Goal: Transaction & Acquisition: Register for event/course

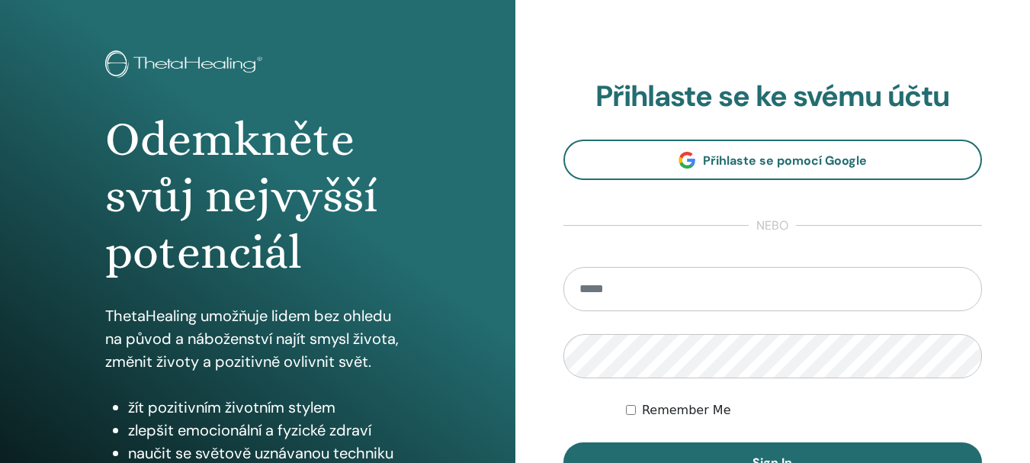
scroll to position [88, 0]
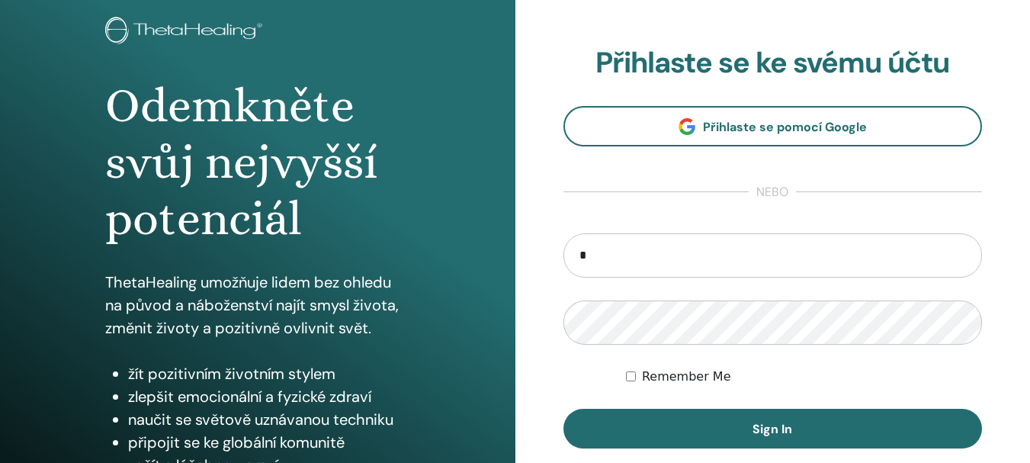
type input "**********"
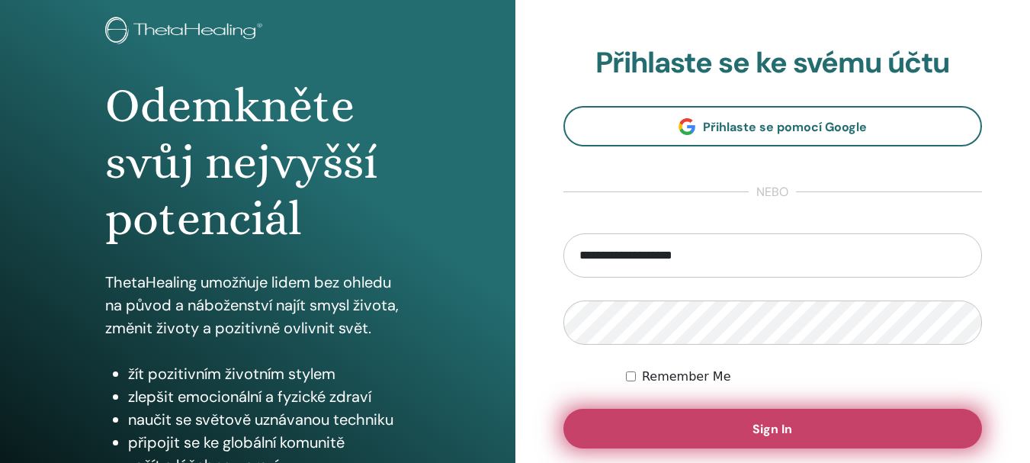
click at [758, 431] on span "Sign In" at bounding box center [773, 429] width 40 height 16
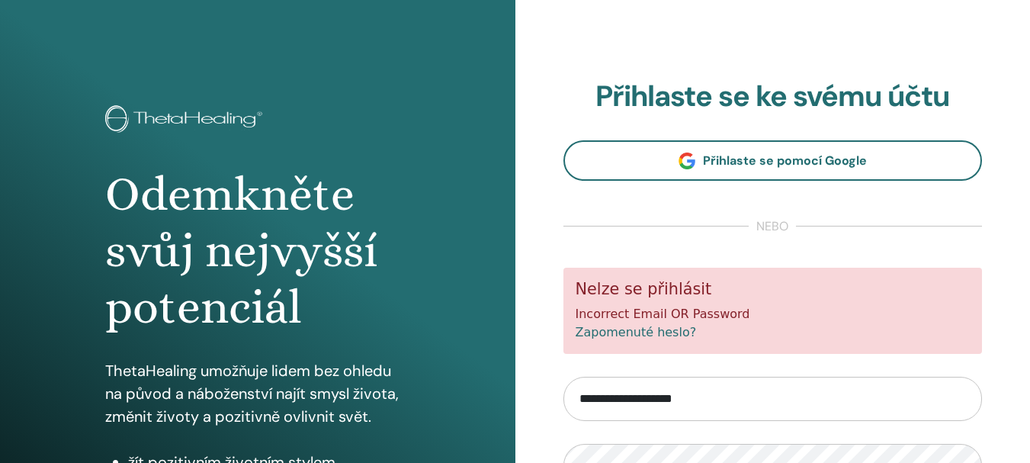
scroll to position [137, 0]
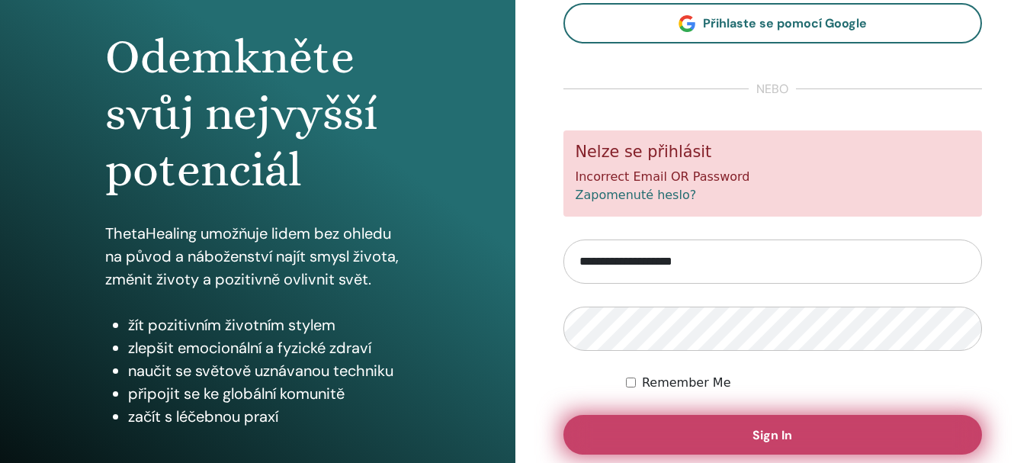
click at [716, 437] on button "Sign In" at bounding box center [772, 435] width 419 height 40
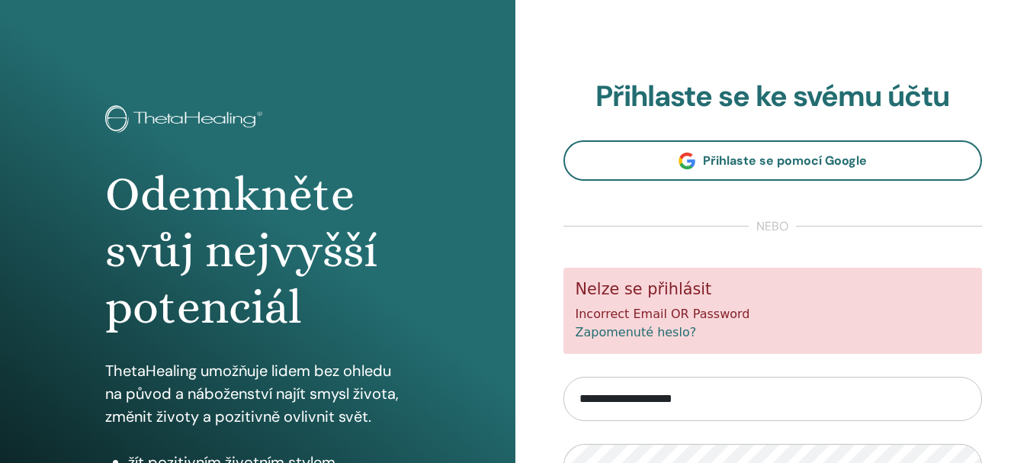
scroll to position [94, 0]
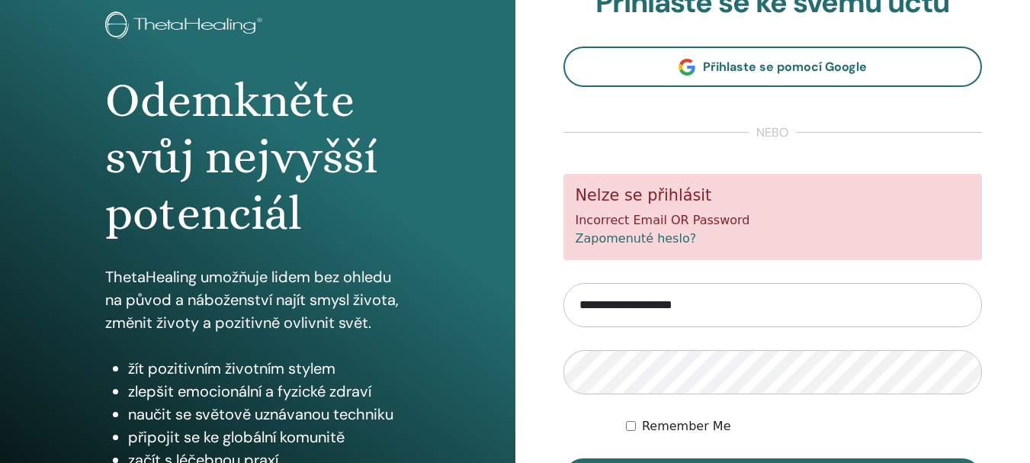
click at [624, 238] on link "Zapomenuté heslo?" at bounding box center [636, 238] width 121 height 14
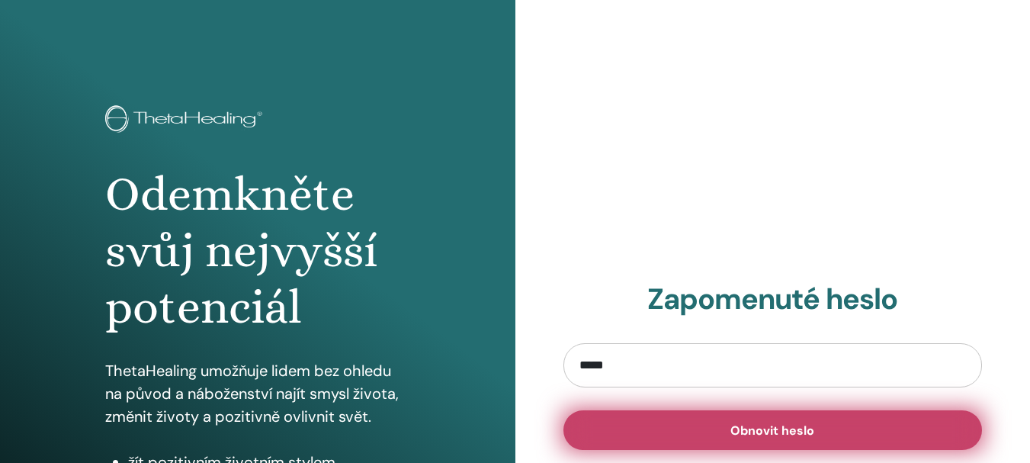
type input "**********"
click at [740, 429] on span "Obnovit heslo" at bounding box center [772, 430] width 84 height 16
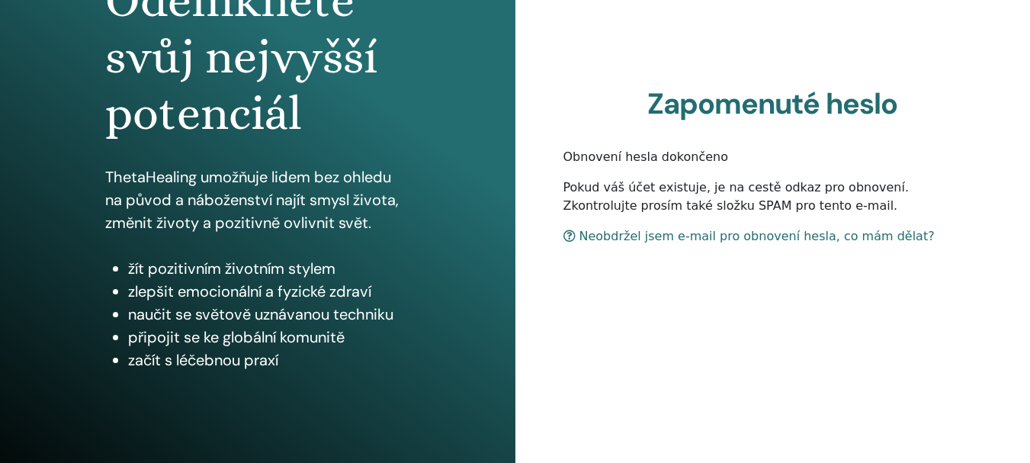
scroll to position [197, 0]
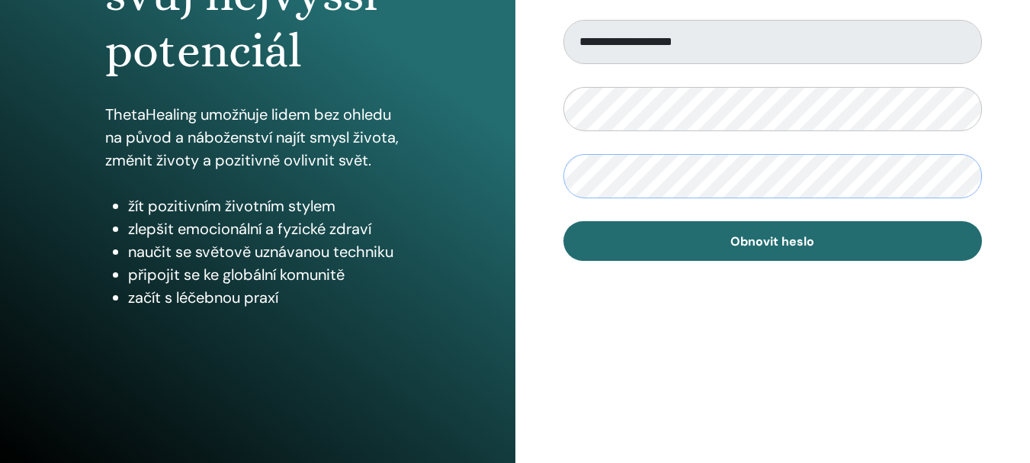
scroll to position [269, 0]
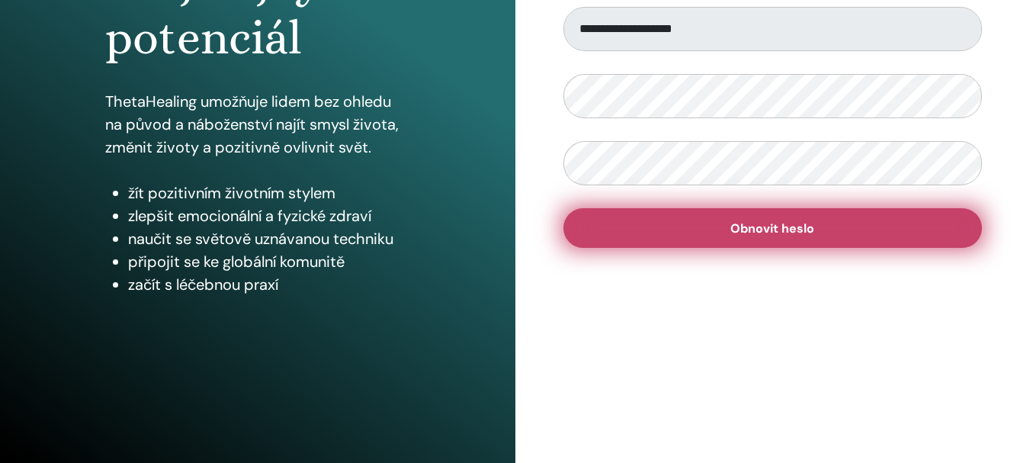
click at [781, 231] on span "Obnovit heslo" at bounding box center [772, 228] width 84 height 16
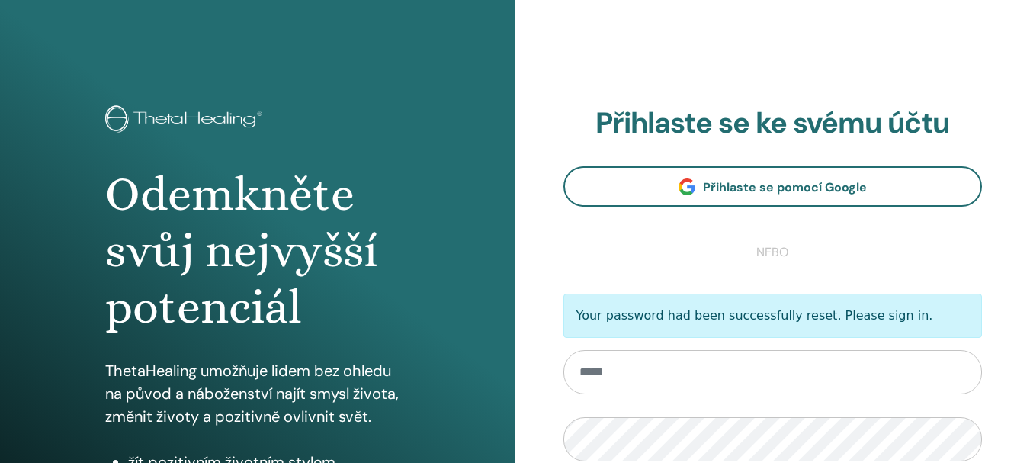
click at [698, 368] on input "email" at bounding box center [772, 372] width 419 height 44
type input "**********"
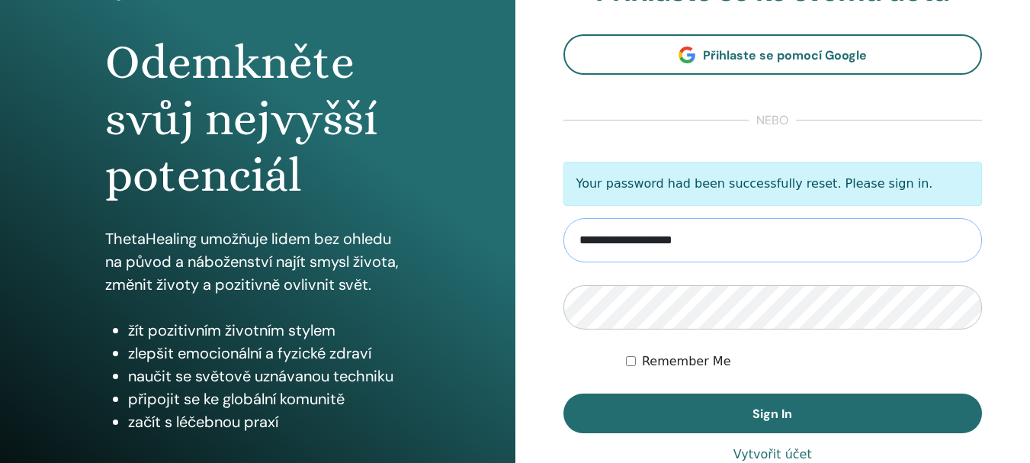
scroll to position [130, 0]
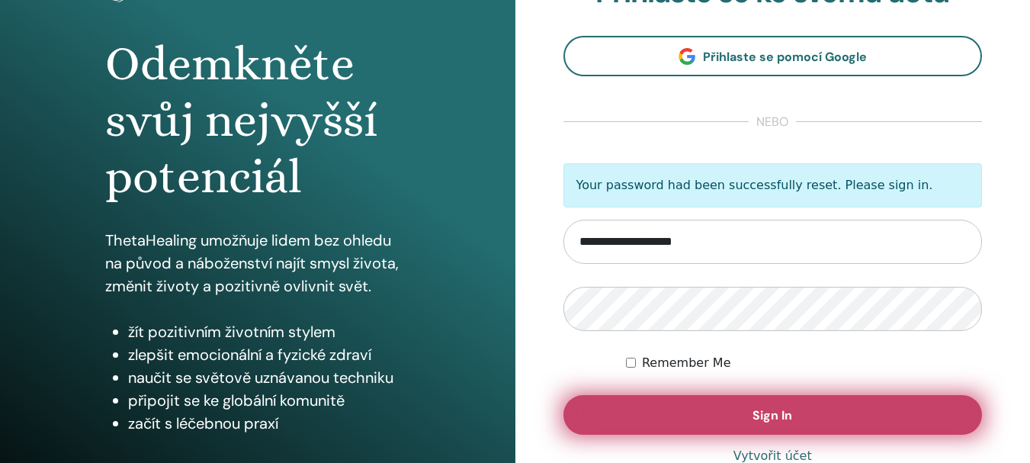
click at [769, 408] on span "Sign In" at bounding box center [773, 415] width 40 height 16
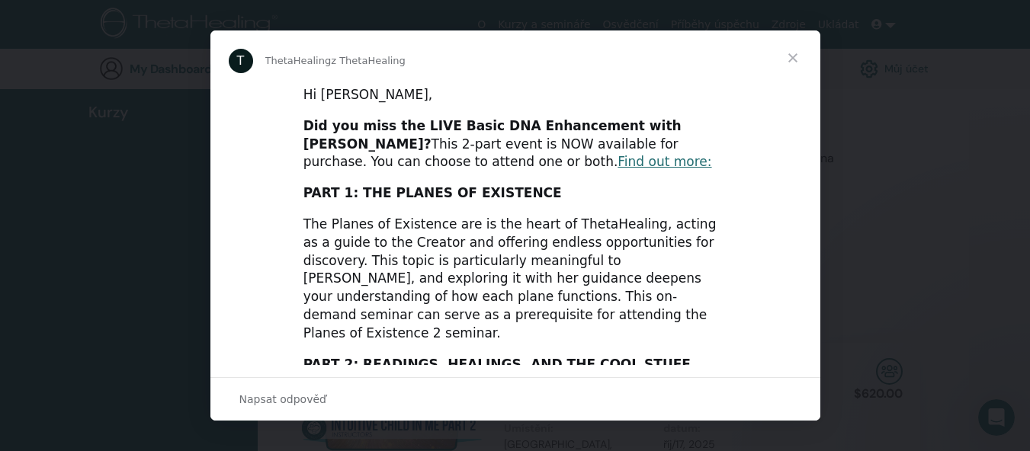
click at [796, 53] on span "Zavřít" at bounding box center [793, 57] width 55 height 55
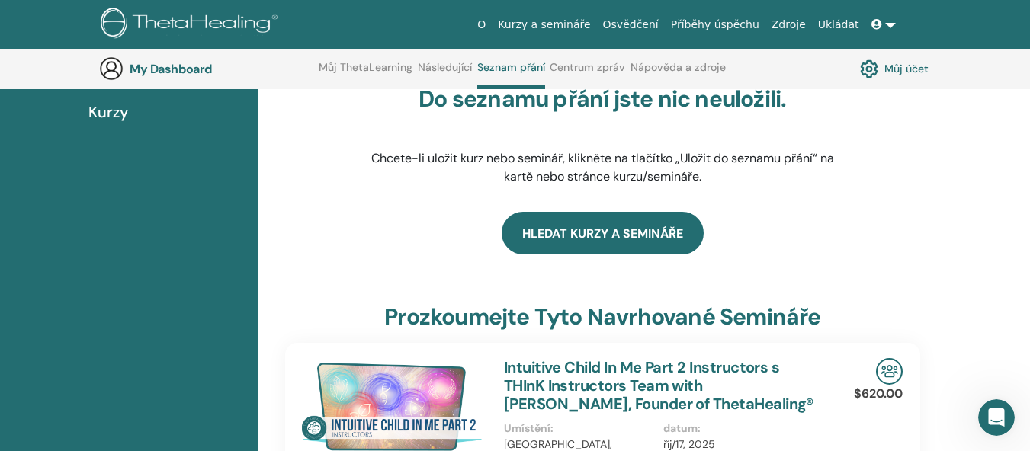
click at [573, 233] on link "Hledat kurzy a semináře" at bounding box center [603, 233] width 202 height 43
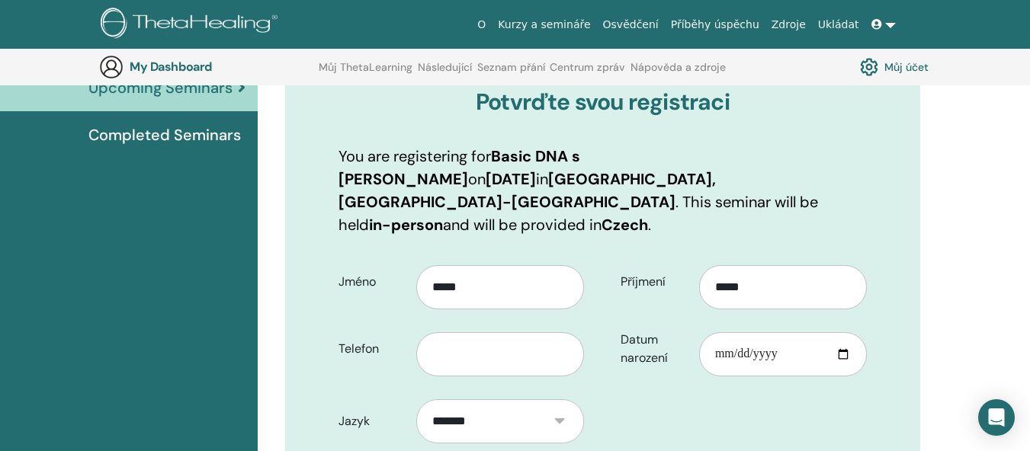
scroll to position [254, 0]
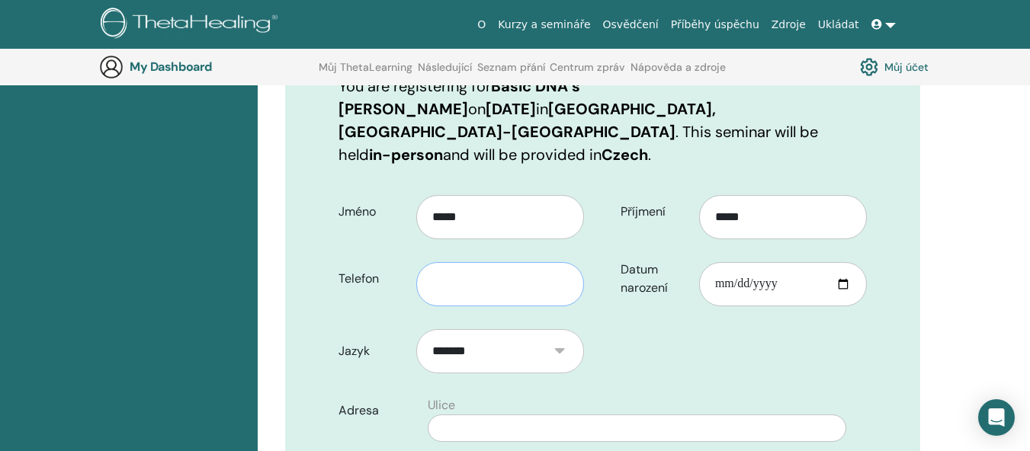
click at [482, 271] on input "text" at bounding box center [500, 284] width 168 height 44
type input "*********"
type input "**********"
type input "*******"
type input "*****"
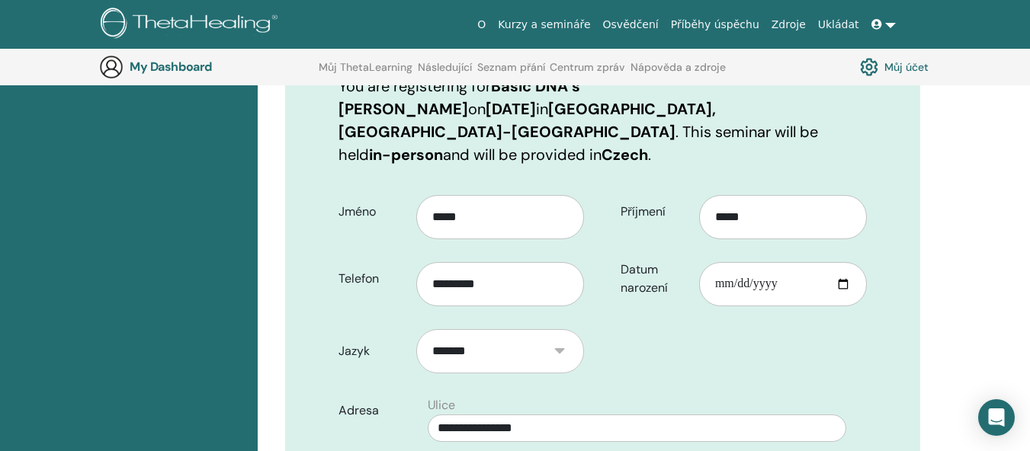
type input "**********"
click at [750, 265] on input "Datum narození" at bounding box center [783, 284] width 168 height 44
click at [710, 263] on input "Datum narození" at bounding box center [783, 284] width 168 height 44
click at [721, 262] on input "Datum narození" at bounding box center [783, 284] width 168 height 44
type input "**********"
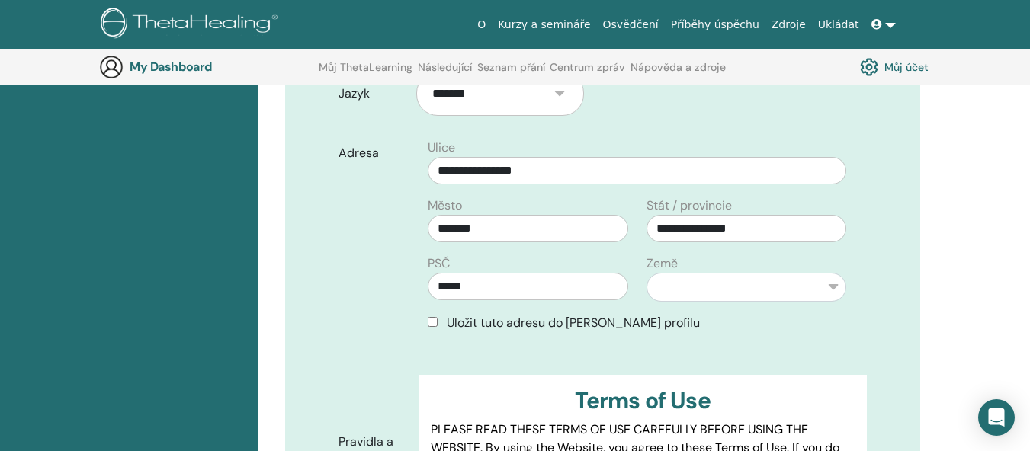
scroll to position [538, 0]
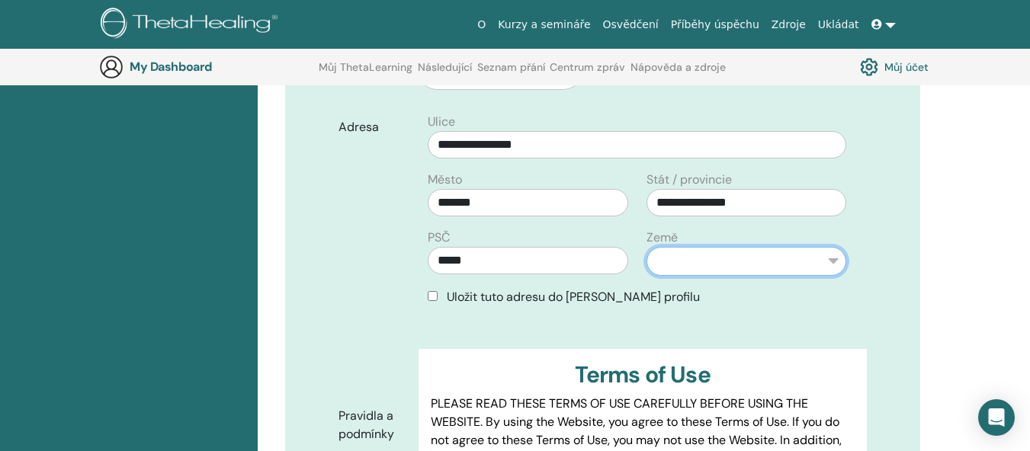
click at [725, 247] on select "**********" at bounding box center [747, 261] width 200 height 29
click at [720, 247] on select "**********" at bounding box center [747, 261] width 200 height 29
select select "***"
click at [647, 247] on select "**********" at bounding box center [747, 261] width 200 height 29
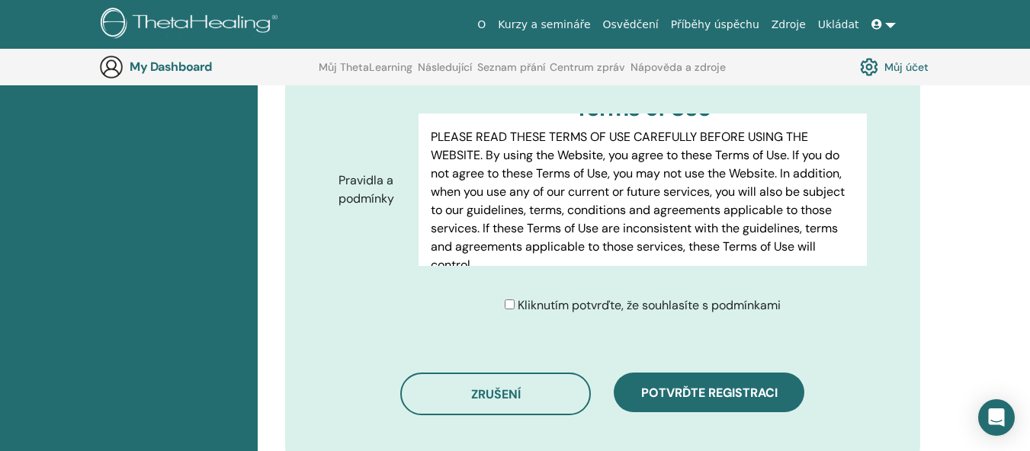
scroll to position [0, 0]
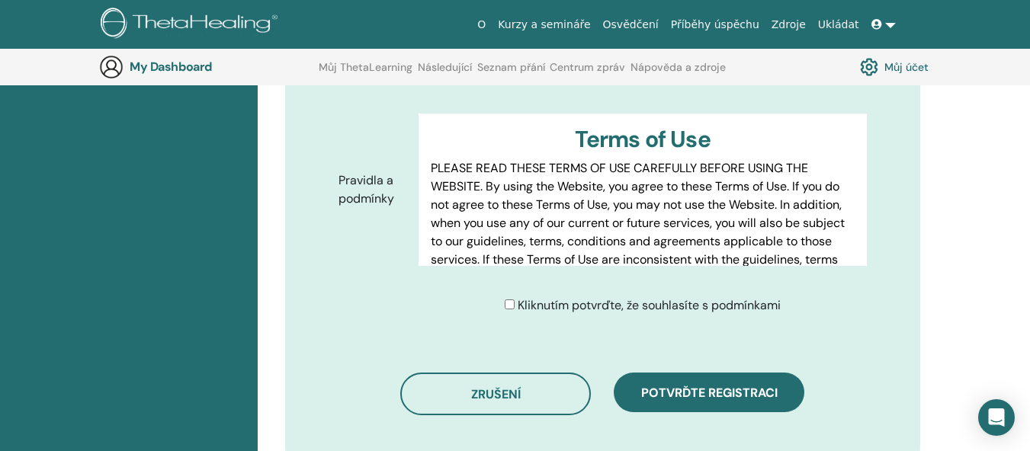
click at [432, 159] on p "PLEASE READ THESE TERMS OF USE CAREFULLY BEFORE USING THE WEBSITE. By using the…" at bounding box center [643, 232] width 424 height 146
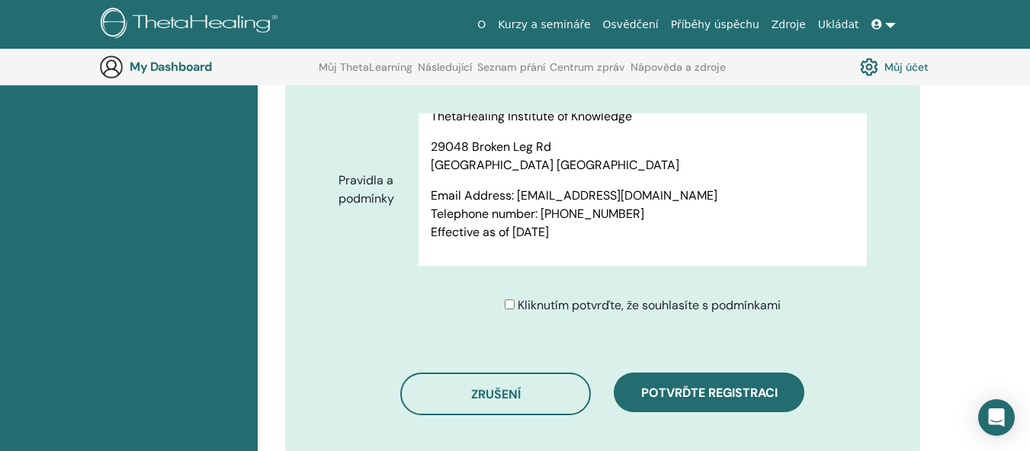
scroll to position [8786, 0]
drag, startPoint x: 432, startPoint y: 144, endPoint x: 829, endPoint y: 228, distance: 406.0
click at [829, 228] on div "Terms of Use PLEASE READ THESE TERMS OF USE CAREFULLY BEFORE USING THE WEBSITE.…" at bounding box center [643, 190] width 448 height 152
copy div "PLEASE READ THESE TERMS OF USE CAREFULLY BEFORE USING THE WEBSITE. By using the…"
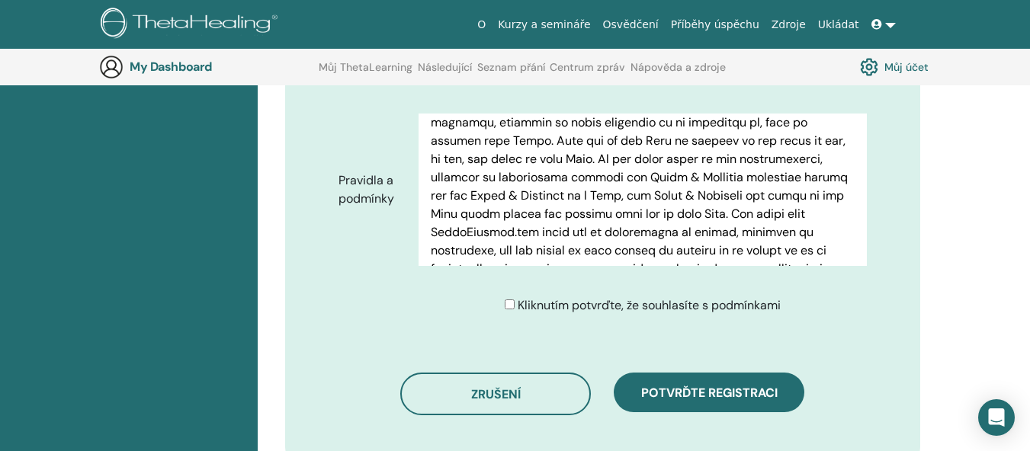
scroll to position [0, 0]
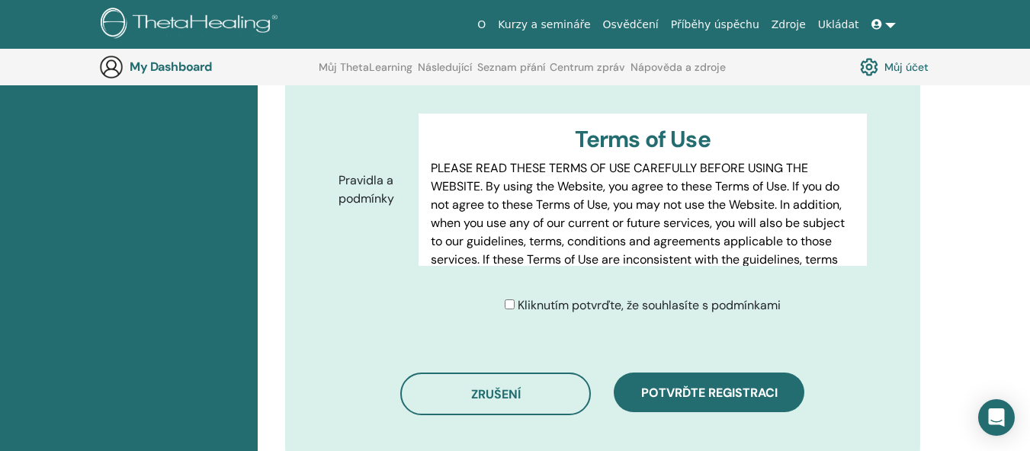
click at [427, 191] on div "Terms of Use PLEASE READ THESE TERMS OF USE CAREFULLY BEFORE USING THE WEBSITE.…" at bounding box center [643, 190] width 448 height 152
click at [432, 159] on p "PLEASE READ THESE TERMS OF USE CAREFULLY BEFORE USING THE WEBSITE. By using the…" at bounding box center [643, 232] width 424 height 146
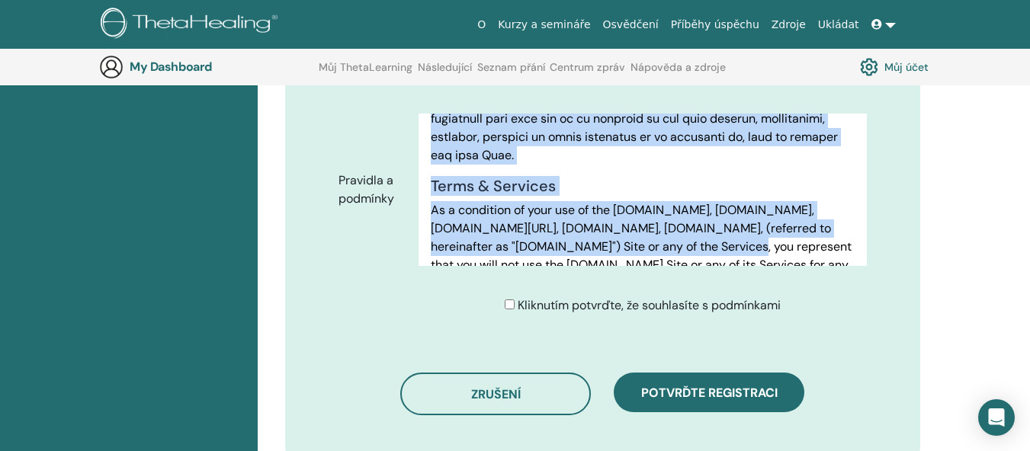
scroll to position [485, 0]
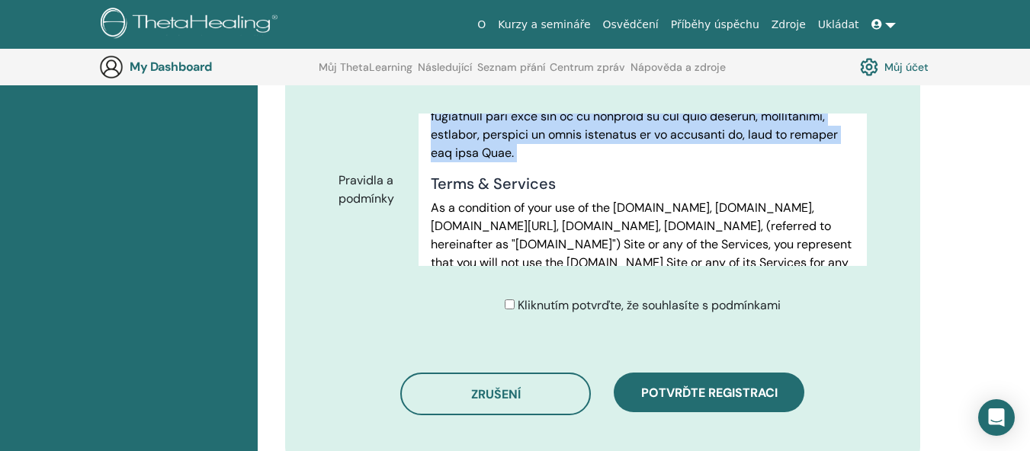
drag, startPoint x: 432, startPoint y: 145, endPoint x: 817, endPoint y: 133, distance: 385.2
click at [817, 133] on div "Terms of Use PLEASE READ THESE TERMS OF USE CAREFULLY BEFORE USING THE WEBSITE.…" at bounding box center [643, 190] width 448 height 152
copy div "PLEASE READ THESE TERMS OF USE CAREFULLY BEFORE USING THE WEBSITE. By using the…"
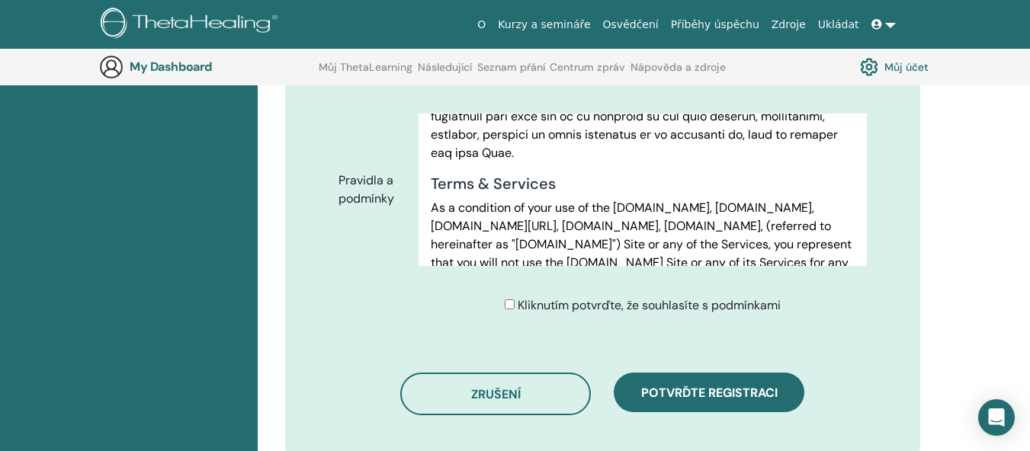
click at [814, 175] on h4 "Terms & Services" at bounding box center [643, 184] width 424 height 18
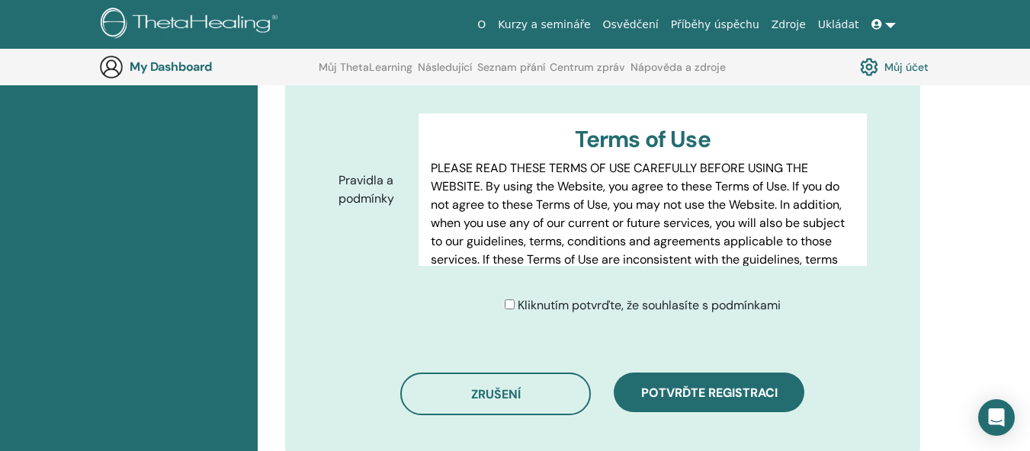
click at [434, 159] on p "PLEASE READ THESE TERMS OF USE CAREFULLY BEFORE USING THE WEBSITE. By using the…" at bounding box center [643, 232] width 424 height 146
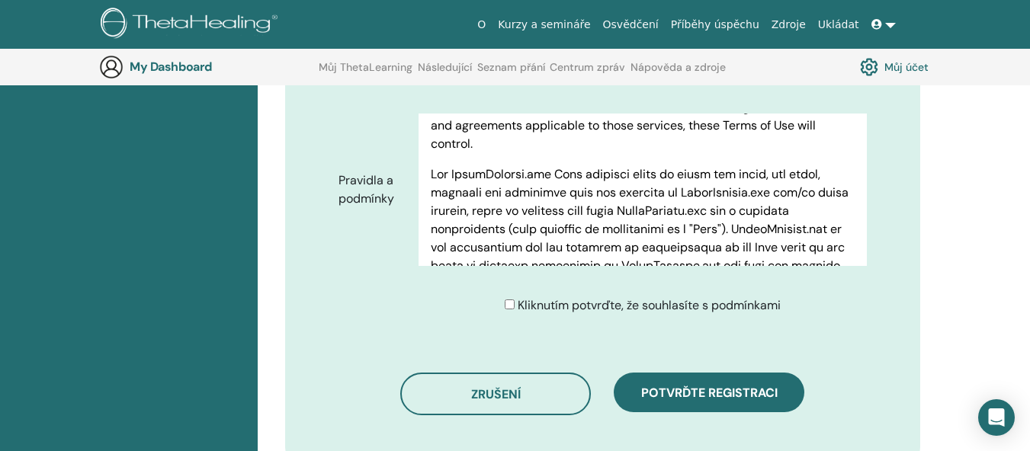
scroll to position [183, 0]
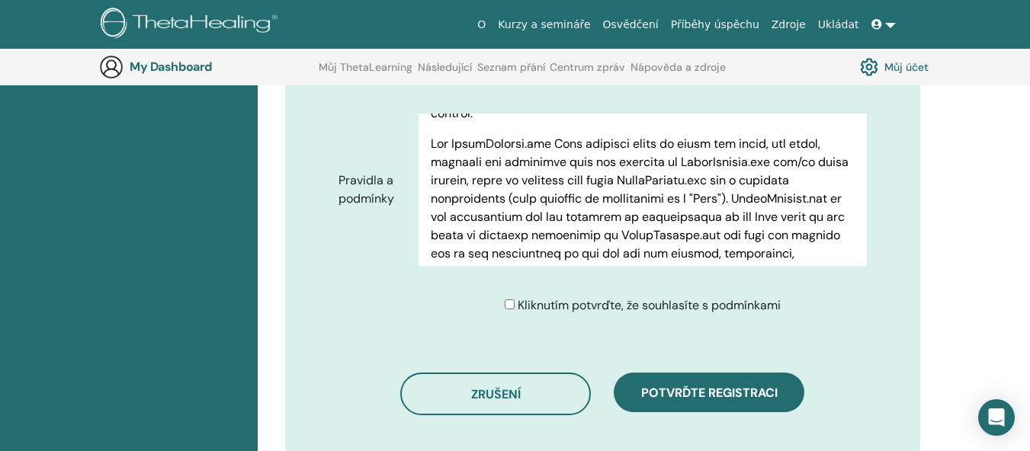
click at [432, 135] on p at bounding box center [643, 299] width 424 height 329
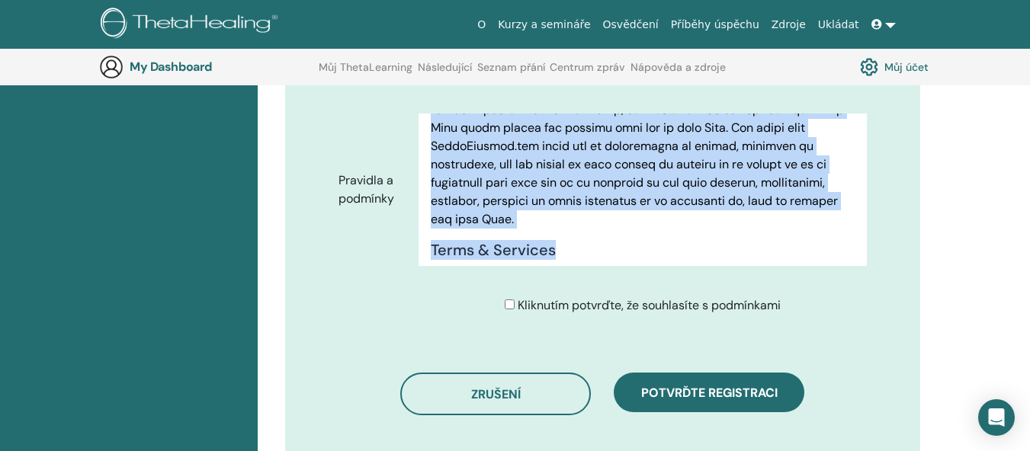
scroll to position [440, 0]
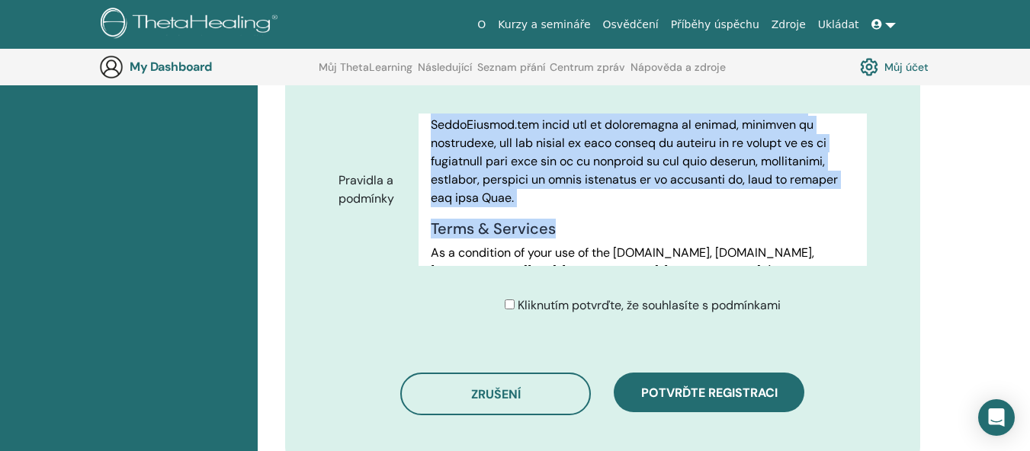
drag, startPoint x: 431, startPoint y: 120, endPoint x: 817, endPoint y: 179, distance: 390.4
click at [817, 179] on p at bounding box center [643, 42] width 424 height 329
copy p "The ThetaHealing.com Site contains links to other web sites, web pages, service…"
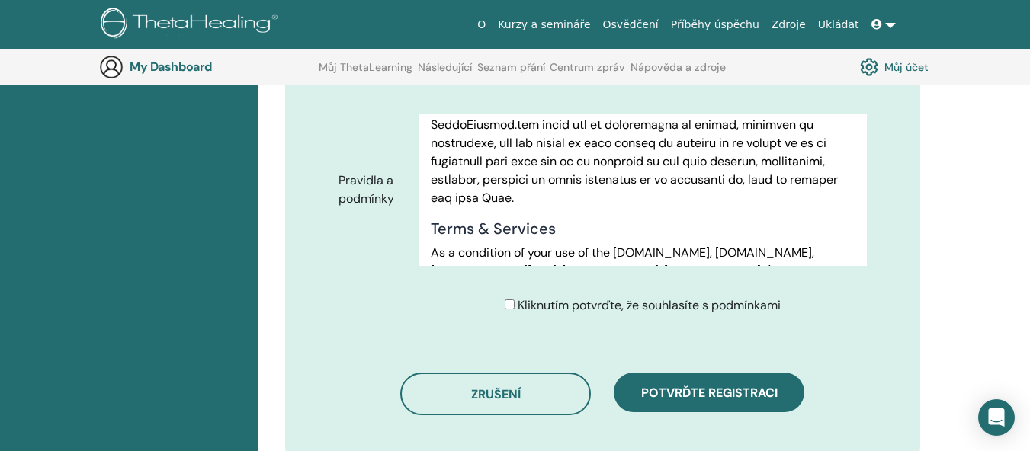
click at [436, 220] on h4 "Terms & Services" at bounding box center [643, 229] width 424 height 18
click at [432, 220] on h4 "Terms & Services" at bounding box center [643, 229] width 424 height 18
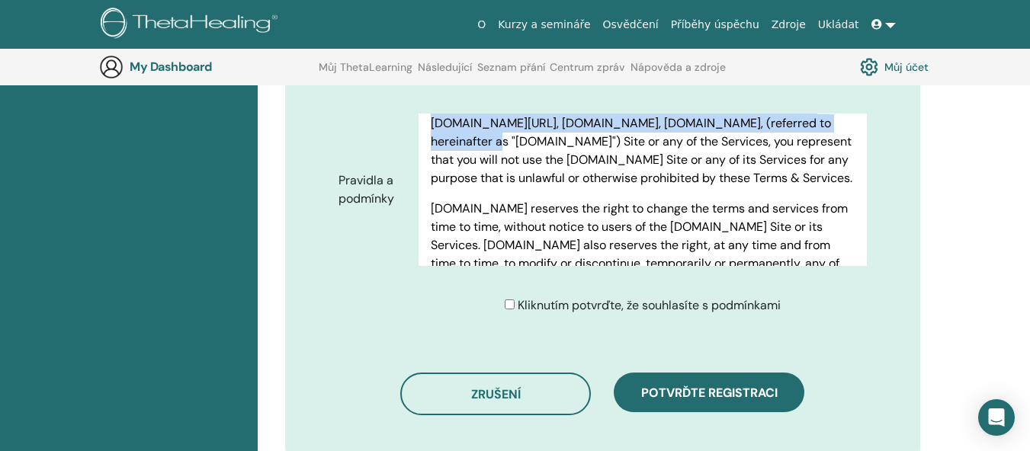
scroll to position [585, 0]
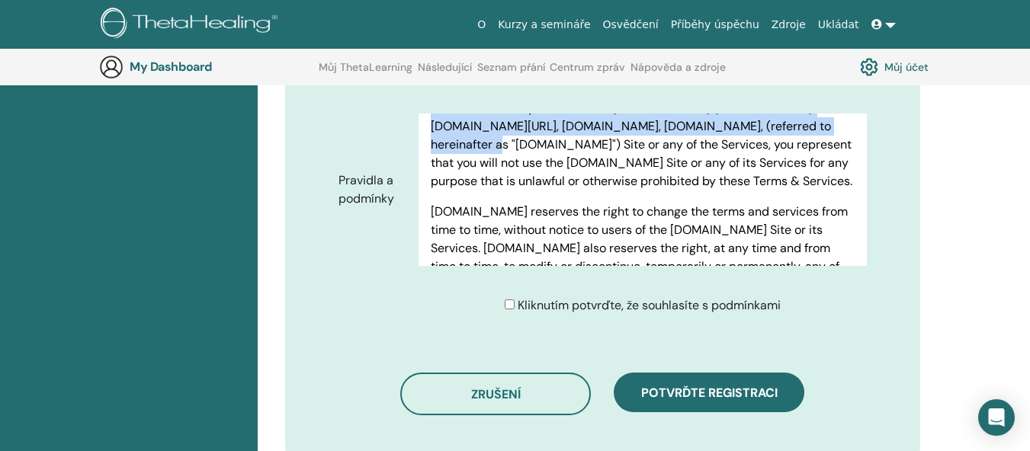
drag, startPoint x: 432, startPoint y: 205, endPoint x: 599, endPoint y: 192, distance: 167.5
click at [599, 192] on div "Terms of Use PLEASE READ THESE TERMS OF USE CAREFULLY BEFORE USING THE WEBSITE.…" at bounding box center [643, 190] width 448 height 152
copy div "Terms & Services As a condition of your use of the www.ThetaHealing.com, www.th…"
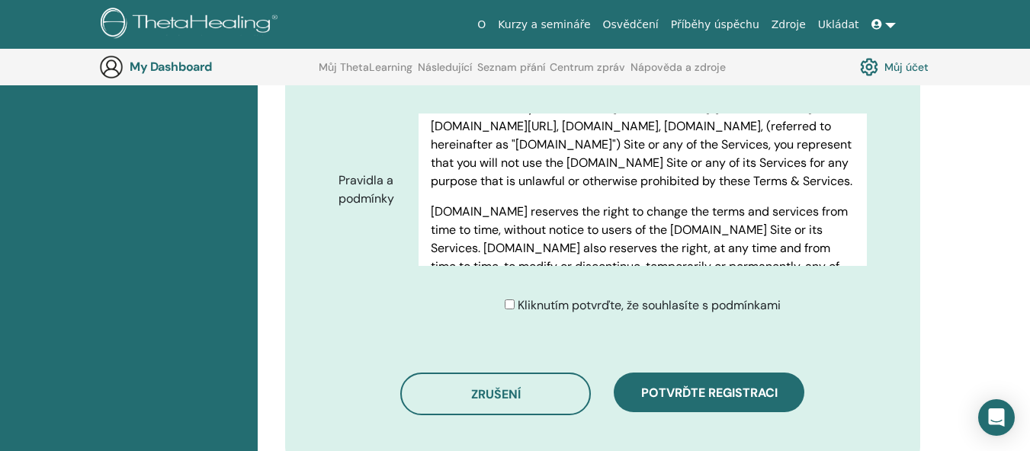
click at [434, 225] on p "ThetaHealing.com reserves the right to change the terms and services from time …" at bounding box center [643, 276] width 424 height 146
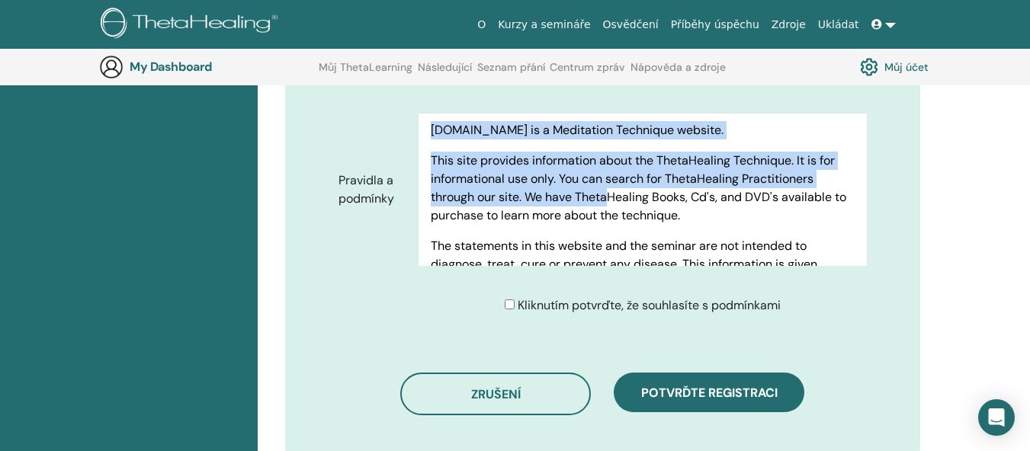
scroll to position [846, 0]
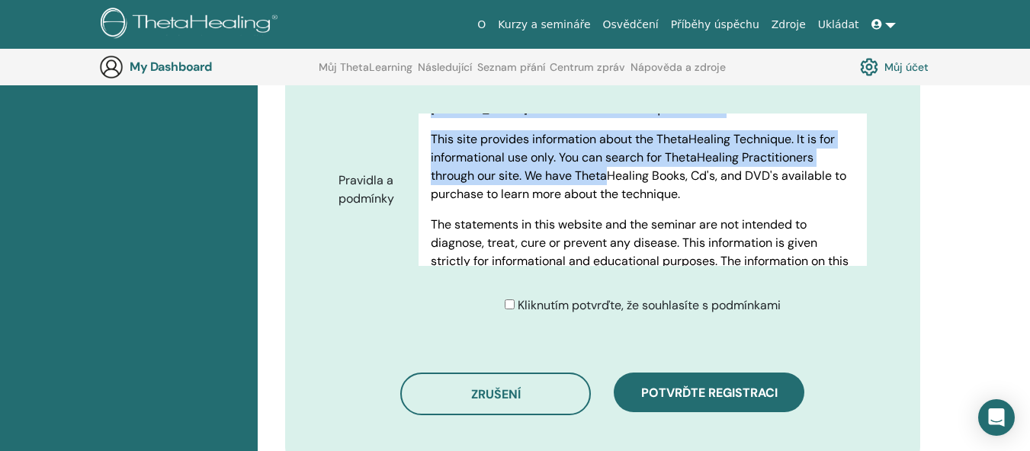
drag, startPoint x: 432, startPoint y: 223, endPoint x: 634, endPoint y: 115, distance: 228.9
click at [634, 88] on p "ThetaHealing.com reserves the right to change the terms and services from time …" at bounding box center [643, 14] width 424 height 146
copy p "ThetaHealing.com reserves the right to change the terms and services from time …"
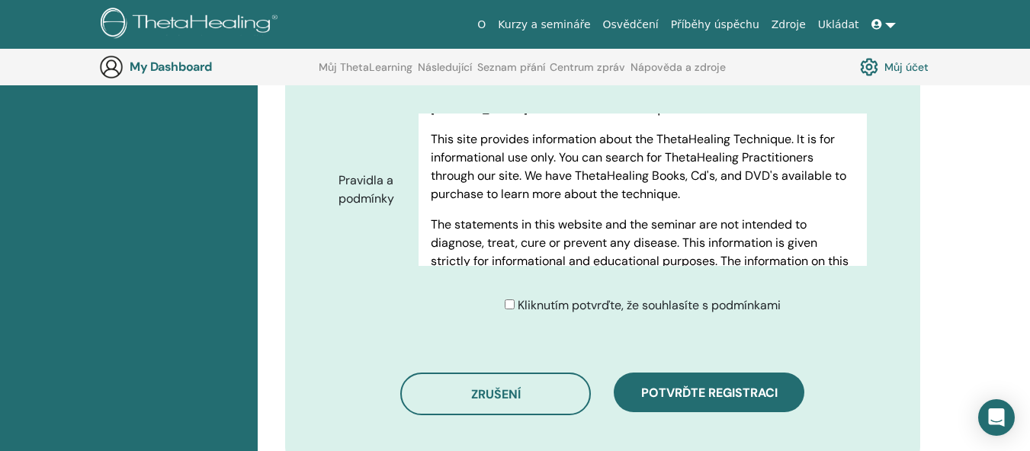
click at [432, 118] on p "ThetaHealing.com is a Meditation Technique website." at bounding box center [643, 109] width 424 height 18
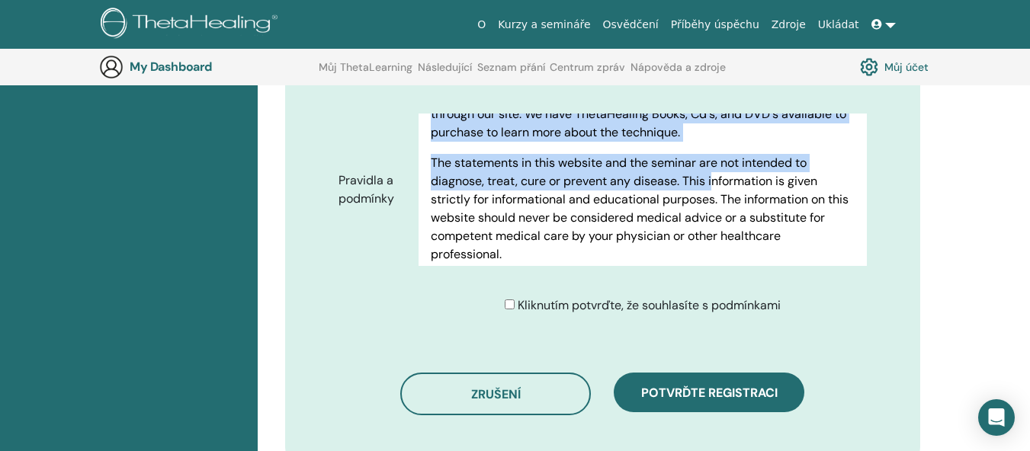
scroll to position [920, 0]
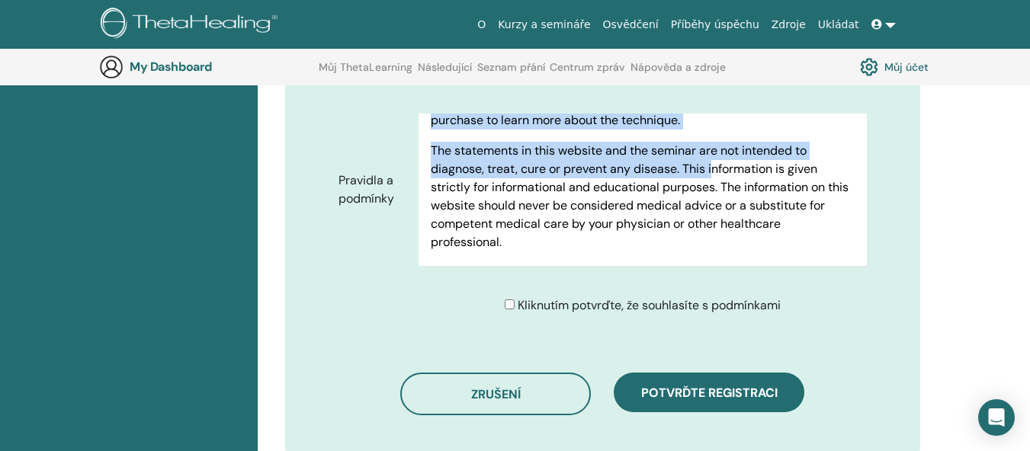
drag, startPoint x: 431, startPoint y: 141, endPoint x: 732, endPoint y: 155, distance: 301.5
click at [732, 155] on div "Terms of Use PLEASE READ THESE TERMS OF USE CAREFULLY BEFORE USING THE WEBSITE.…" at bounding box center [643, 190] width 448 height 152
copy div "ThetaHealing.com is a Meditation Technique website. This site provides informat…"
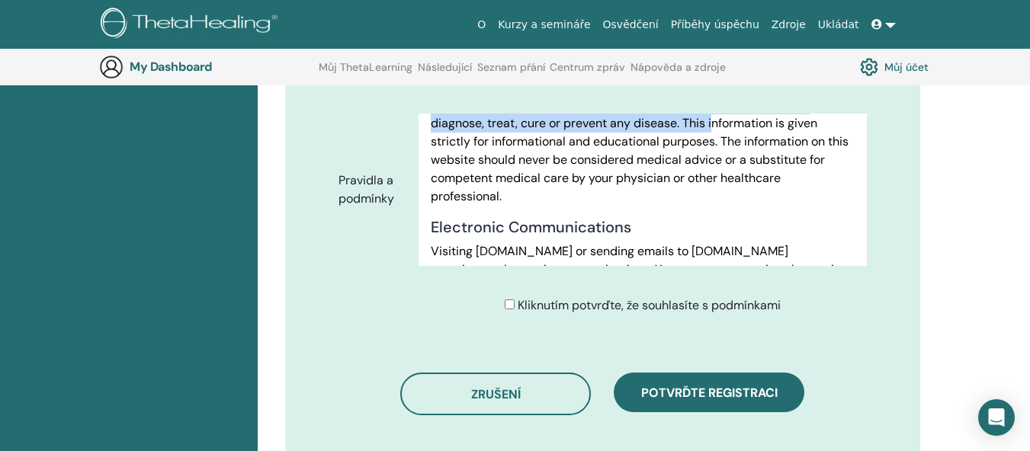
scroll to position [1016, 0]
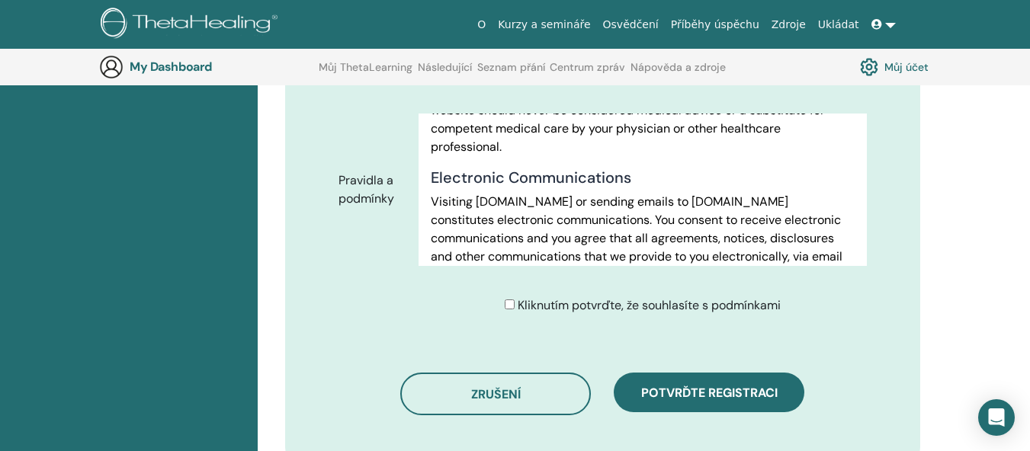
drag, startPoint x: 432, startPoint y: 181, endPoint x: 807, endPoint y: 188, distance: 375.2
click at [807, 156] on p "The statements in this website and the seminar are not intended to diagnose, tr…" at bounding box center [643, 102] width 424 height 110
copy p "The statements in this website and the seminar are not intended to diagnose, tr…"
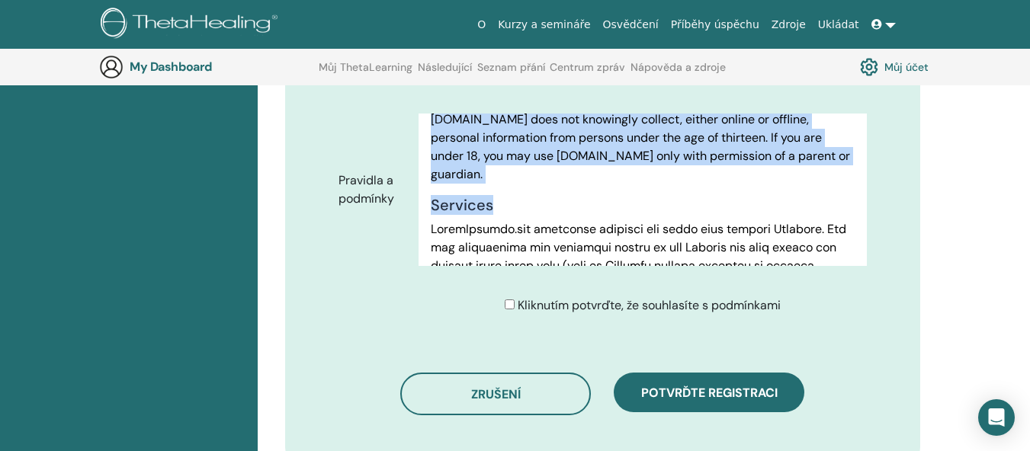
scroll to position [1243, 0]
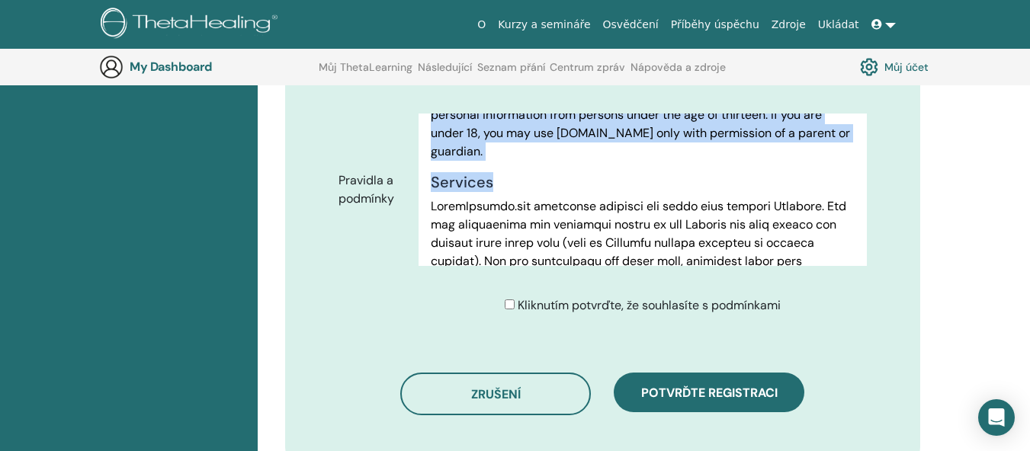
drag, startPoint x: 431, startPoint y: 116, endPoint x: 685, endPoint y: 106, distance: 254.9
click at [685, 114] on div "Terms of Use PLEASE READ THESE TERMS OF USE CAREFULLY BEFORE USING THE WEBSITE.…" at bounding box center [643, 190] width 448 height 152
copy div "Electronic Communications Visiting ThetaHealing.com or sending emails to ThetaH…"
drag, startPoint x: 432, startPoint y: 126, endPoint x: 541, endPoint y: 188, distance: 125.7
click at [541, 161] on p "ThetaHealing.com does not knowingly collect, either online or offline, personal…" at bounding box center [643, 124] width 424 height 73
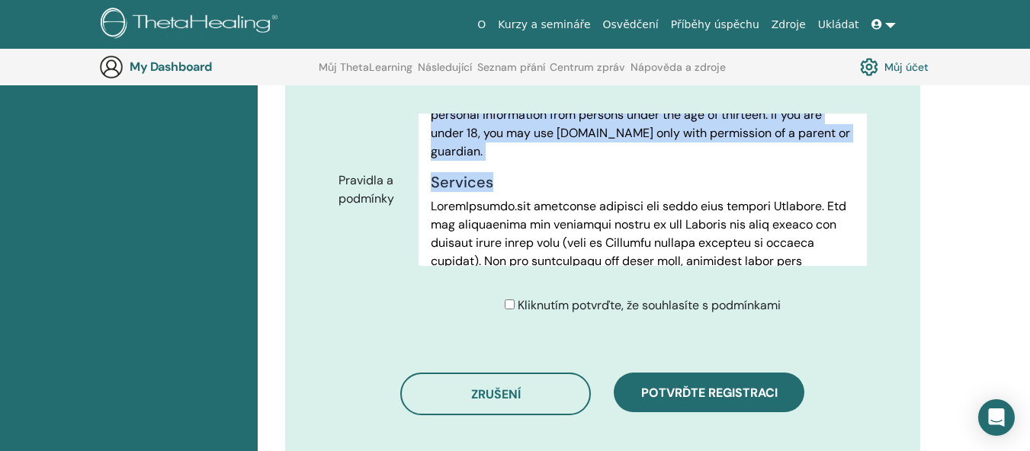
copy p "ThetaHealing.com does not knowingly collect, either online or offline, personal…"
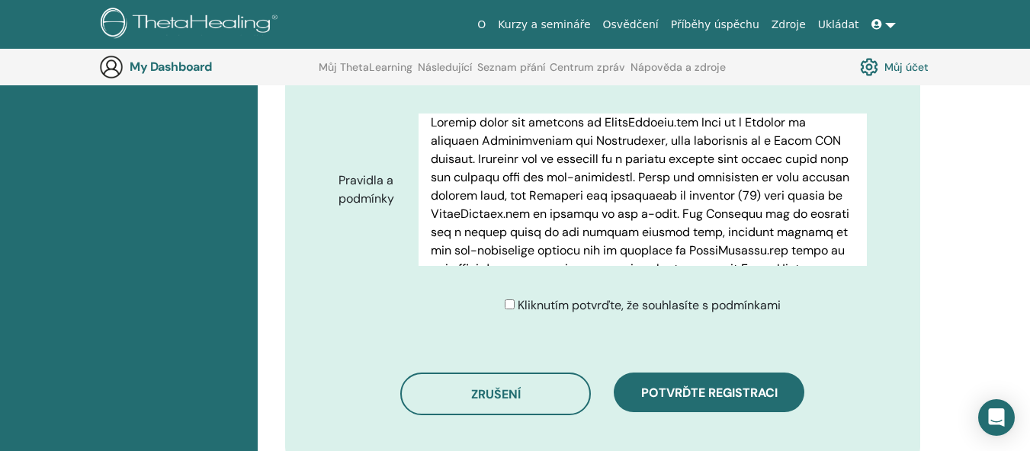
scroll to position [1616, 0]
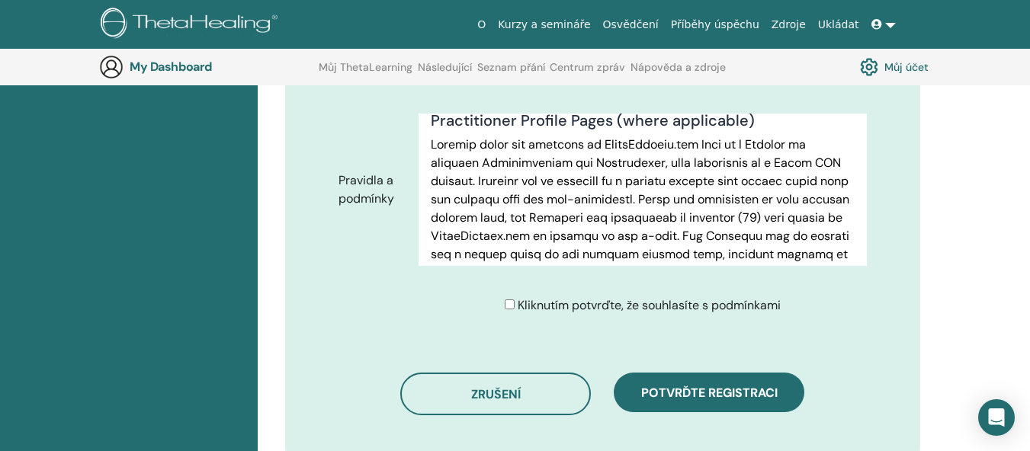
drag, startPoint x: 432, startPoint y: 115, endPoint x: 821, endPoint y: 119, distance: 388.9
copy p "ThetaHealing.com currently provides its users with certain Services. You are re…"
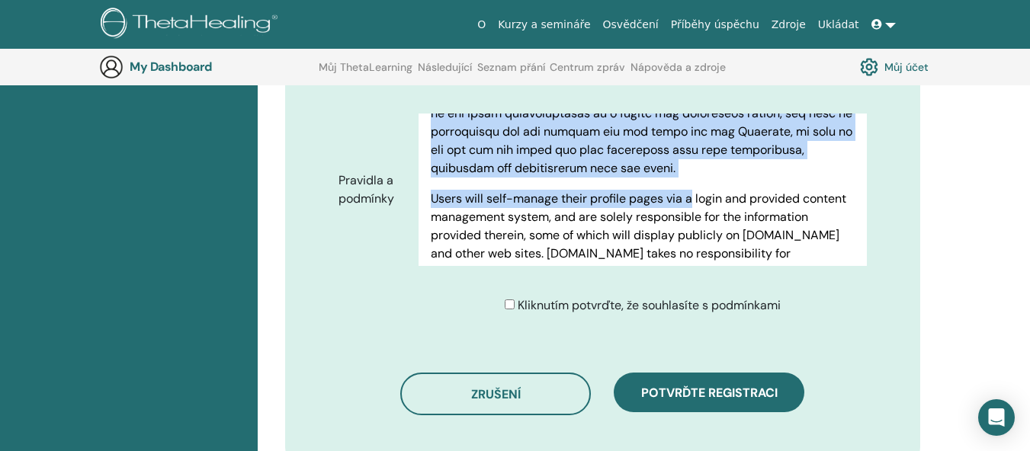
scroll to position [1978, 0]
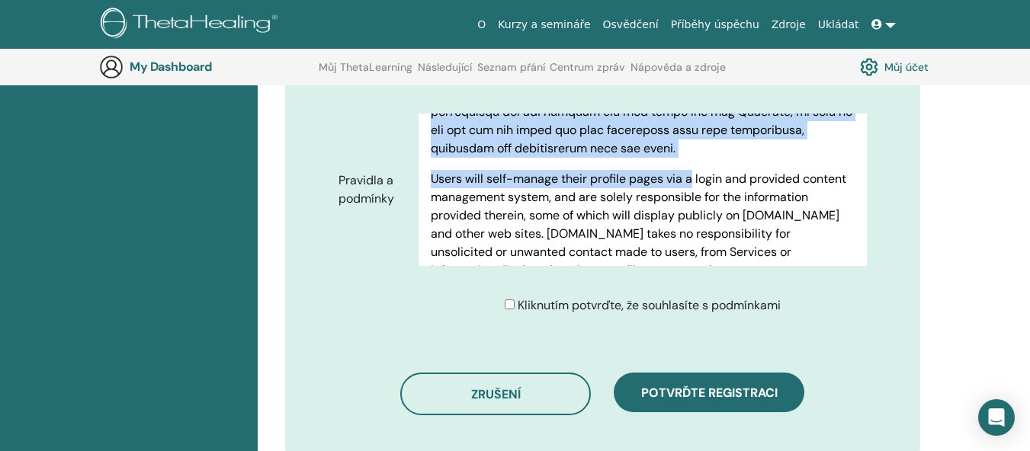
drag, startPoint x: 433, startPoint y: 152, endPoint x: 669, endPoint y: 204, distance: 242.0
click at [669, 204] on div "Terms of Use PLEASE READ THESE TERMS OF USE CAREFULLY BEFORE USING THE WEBSITE.…" at bounding box center [643, 190] width 448 height 152
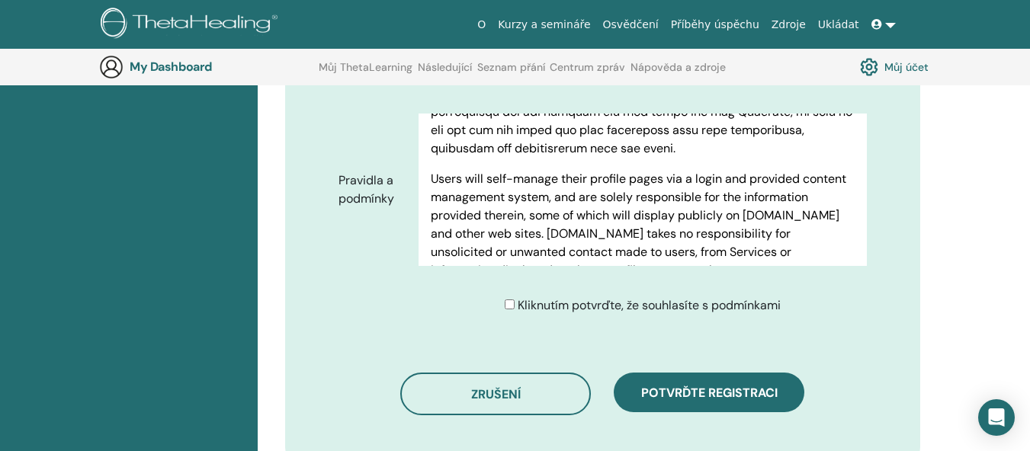
click at [435, 226] on p "Users will self-manage their profile pages via a login and provided content man…" at bounding box center [643, 234] width 424 height 128
click at [430, 226] on div "Terms of Use PLEASE READ THESE TERMS OF USE CAREFULLY BEFORE USING THE WEBSITE.…" at bounding box center [643, 190] width 448 height 152
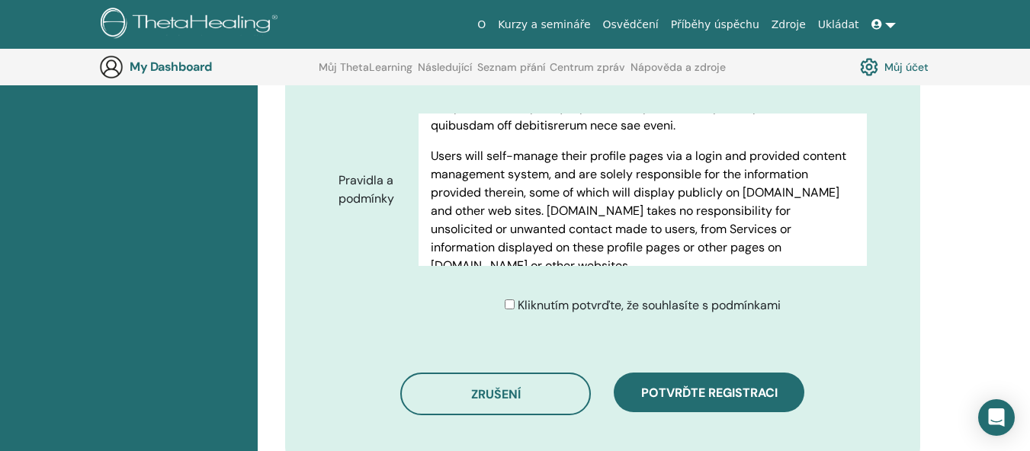
scroll to position [2008, 0]
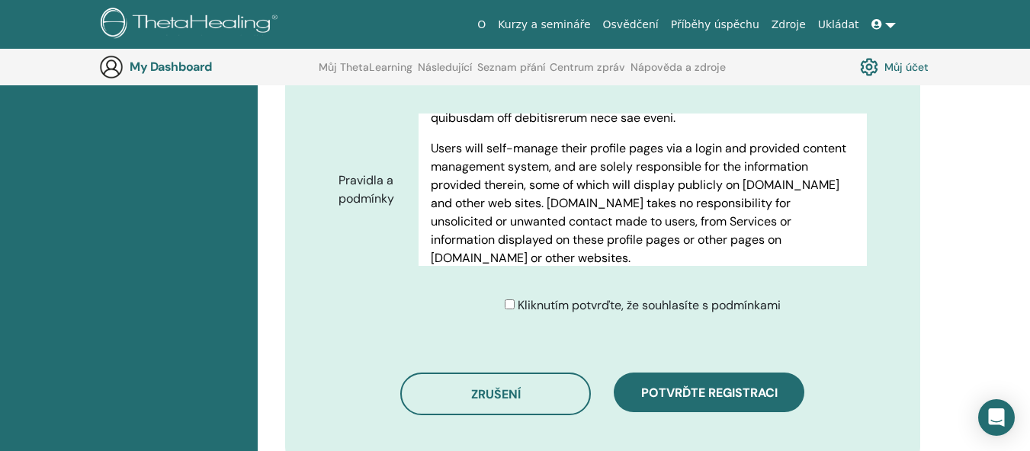
click at [429, 197] on div "Terms of Use PLEASE READ THESE TERMS OF USE CAREFULLY BEFORE USING THE WEBSITE.…" at bounding box center [643, 190] width 448 height 152
click at [432, 198] on p "Users will self-manage their profile pages via a login and provided content man…" at bounding box center [643, 204] width 424 height 128
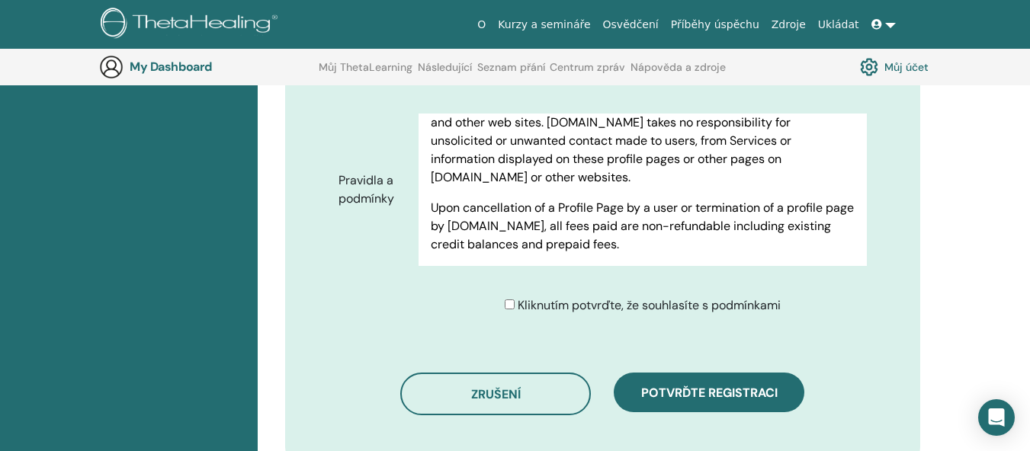
scroll to position [2097, 0]
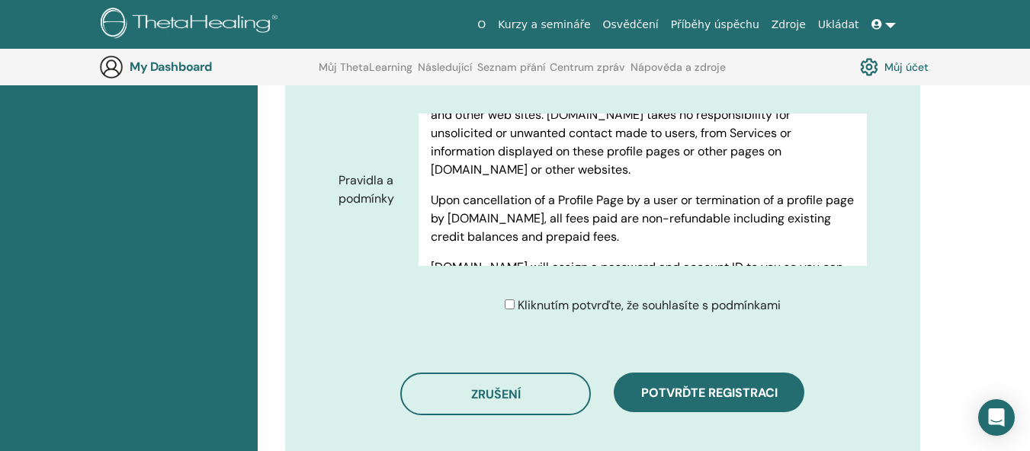
drag, startPoint x: 433, startPoint y: 199, endPoint x: 782, endPoint y: 213, distance: 348.7
click at [782, 179] on p "Users will self-manage their profile pages via a login and provided content man…" at bounding box center [643, 115] width 424 height 128
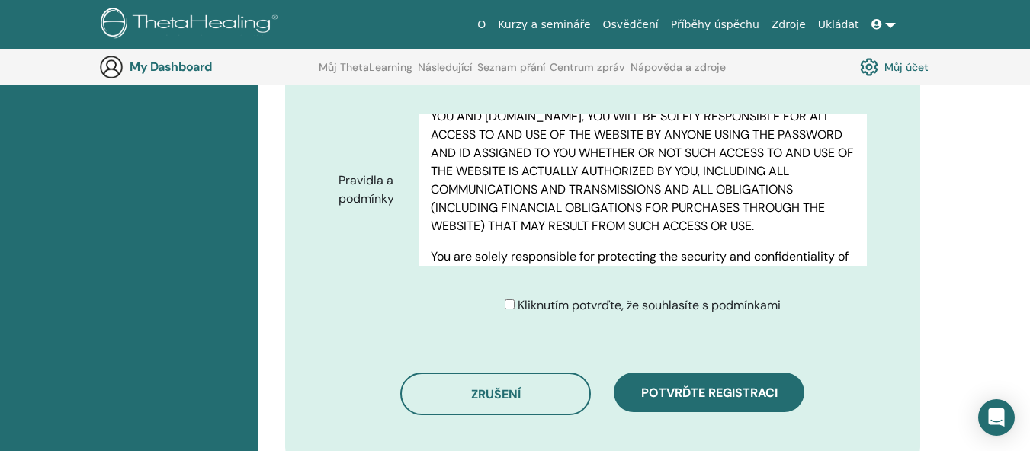
scroll to position [2345, 0]
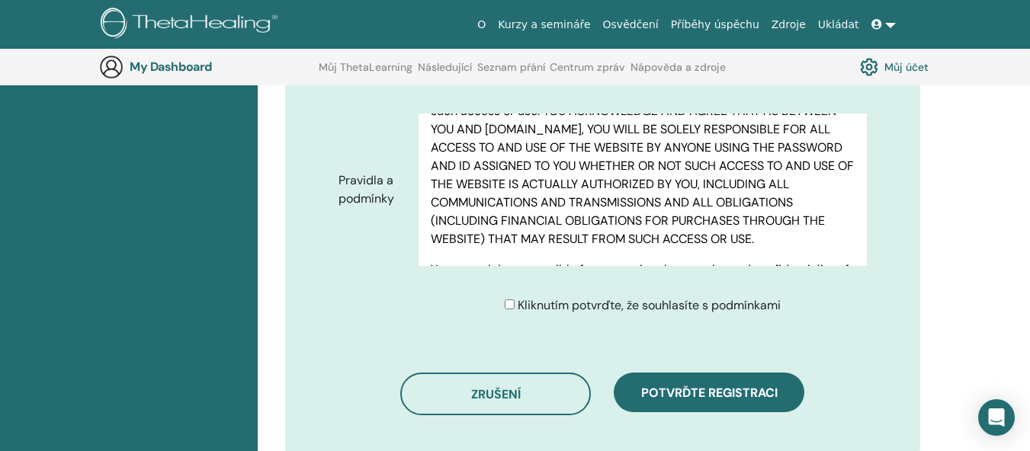
drag, startPoint x: 432, startPoint y: 98, endPoint x: 791, endPoint y: 136, distance: 360.5
click at [791, 136] on div "Terms of Use PLEASE READ THESE TERMS OF USE CAREFULLY BEFORE USING THE WEBSITE.…" at bounding box center [643, 190] width 448 height 152
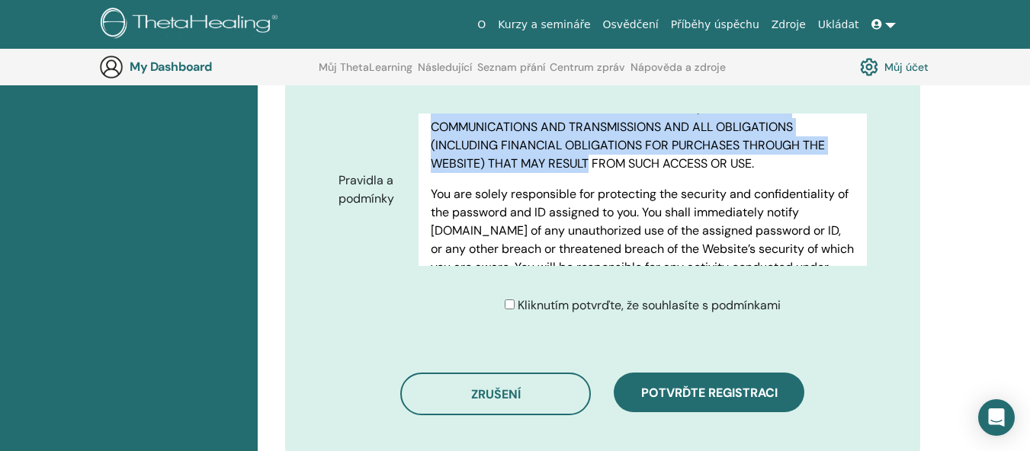
scroll to position [2452, 0]
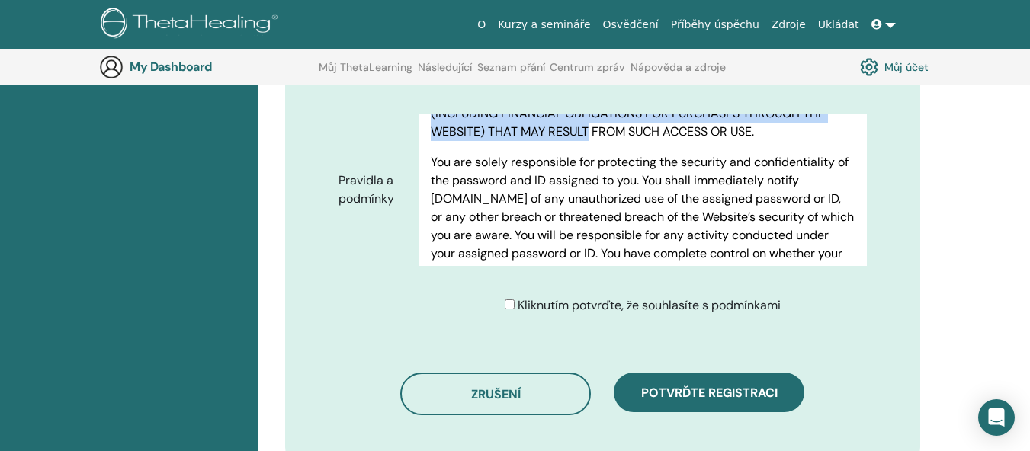
drag, startPoint x: 716, startPoint y: 161, endPoint x: 766, endPoint y: 197, distance: 61.2
click at [766, 141] on p "ThetaHealing.com will assign a password and account ID to you so you can access…" at bounding box center [643, 22] width 424 height 238
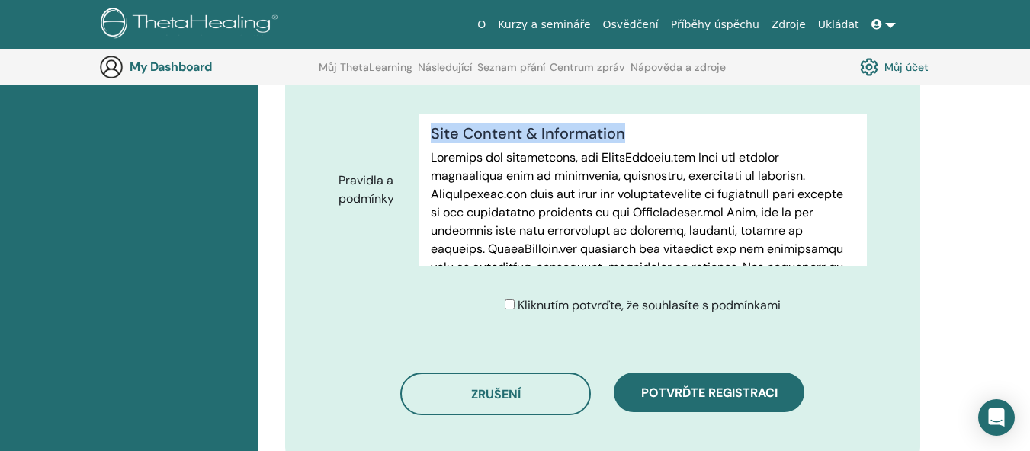
scroll to position [2627, 0]
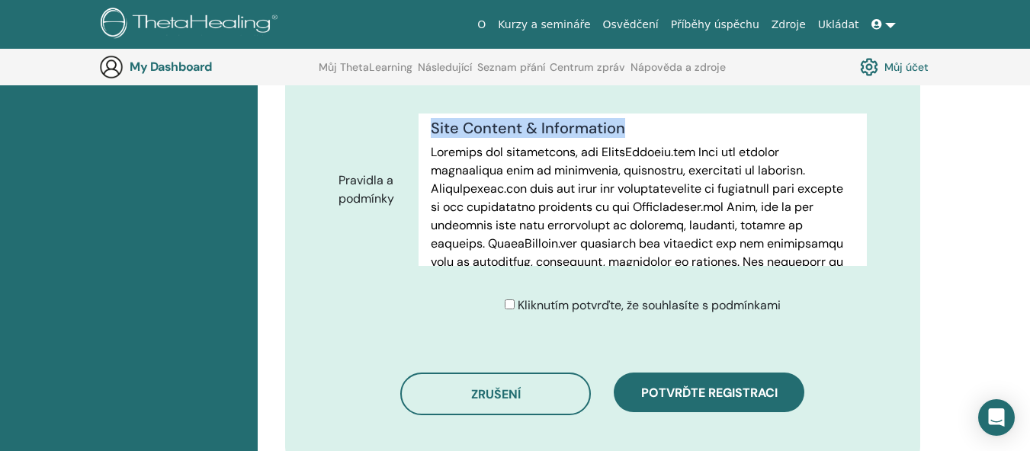
drag, startPoint x: 431, startPoint y: 108, endPoint x: 804, endPoint y: 190, distance: 381.8
click at [804, 107] on p "You are solely responsible for protecting the security and confidentiality of t…" at bounding box center [643, 43] width 424 height 128
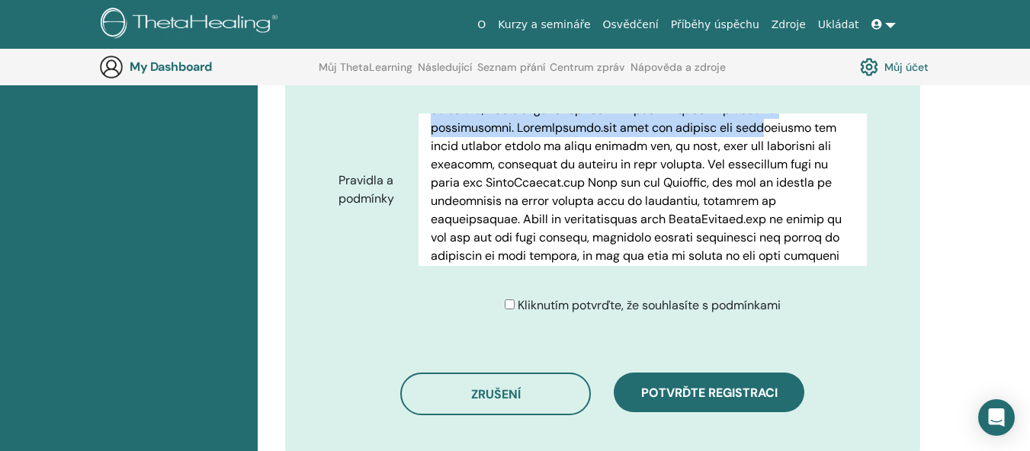
scroll to position [2926, 0]
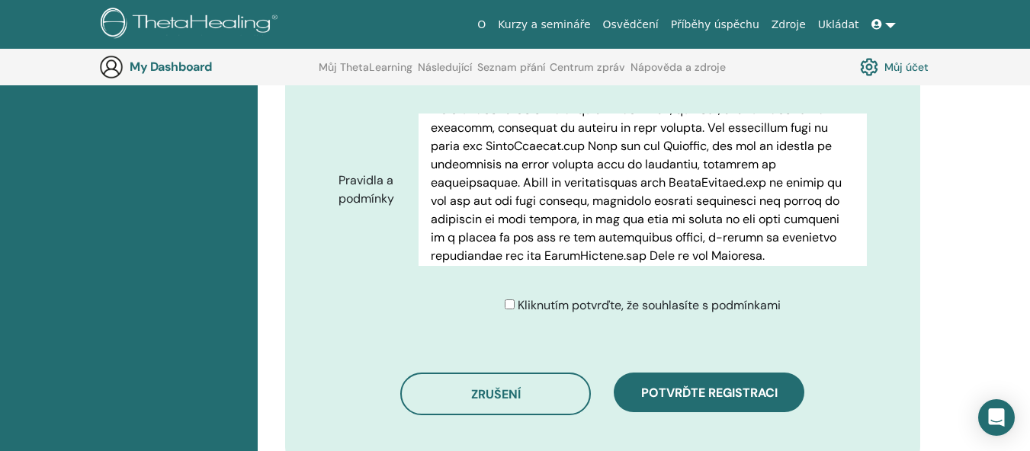
drag, startPoint x: 431, startPoint y: 124, endPoint x: 830, endPoint y: 163, distance: 400.8
click at [830, 163] on div "Terms of Use PLEASE READ THESE TERMS OF USE CAREFULLY BEFORE USING THE WEBSITE.…" at bounding box center [643, 190] width 448 height 152
click at [430, 178] on div "Terms of Use PLEASE READ THESE TERMS OF USE CAREFULLY BEFORE USING THE WEBSITE.…" at bounding box center [643, 190] width 448 height 152
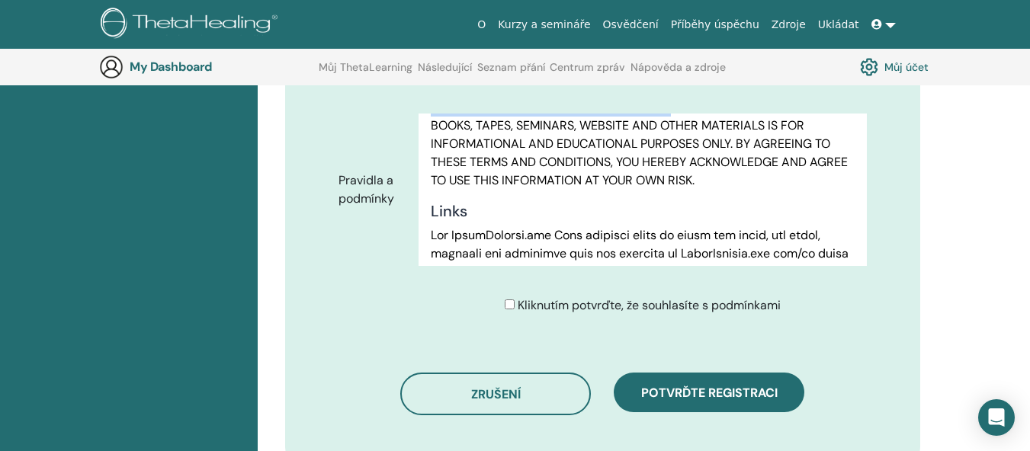
scroll to position [3109, 0]
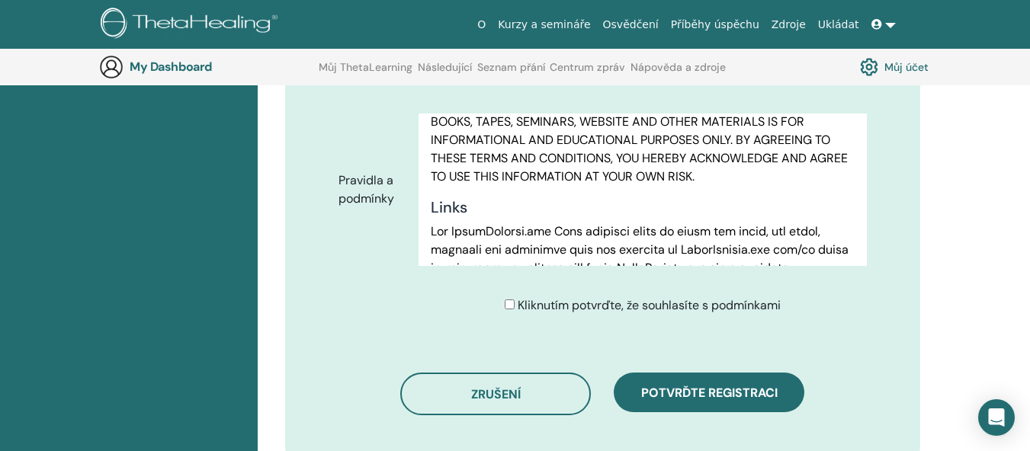
drag, startPoint x: 430, startPoint y: 178, endPoint x: 615, endPoint y: 181, distance: 184.5
click at [615, 181] on div "Terms of Use PLEASE READ THESE TERMS OF USE CAREFULLY BEFORE USING THE WEBSITE.…" at bounding box center [643, 190] width 448 height 152
click at [435, 186] on p "YOU AGREE THAT THE INFORMATION CONTAINED IN THE THETAHEALING BOOKS, TAPES, SEMI…" at bounding box center [643, 140] width 424 height 91
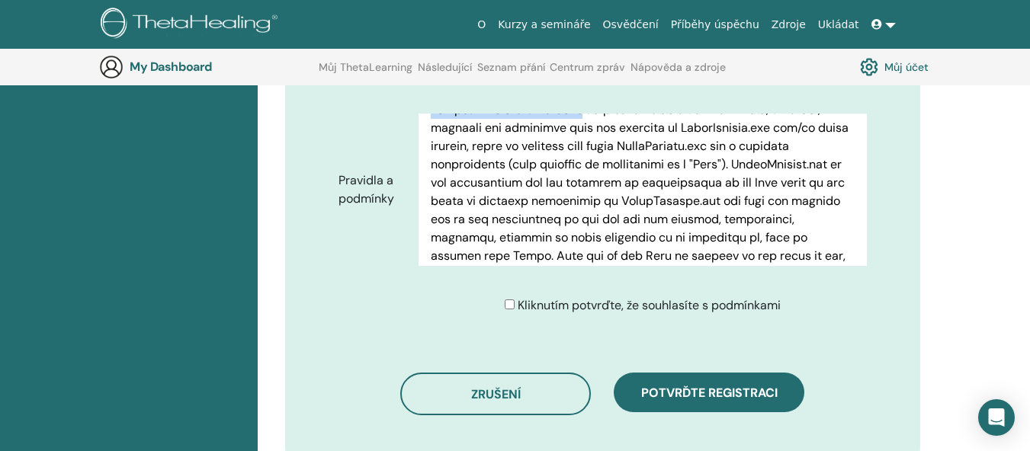
scroll to position [3232, 0]
drag, startPoint x: 430, startPoint y: 208, endPoint x: 763, endPoint y: 165, distance: 336.0
click at [763, 165] on div "Terms of Use PLEASE READ THESE TERMS OF USE CAREFULLY BEFORE USING THE WEBSITE.…" at bounding box center [643, 190] width 448 height 152
click at [429, 191] on div "Terms of Use PLEASE READ THESE TERMS OF USE CAREFULLY BEFORE USING THE WEBSITE.…" at bounding box center [643, 190] width 448 height 152
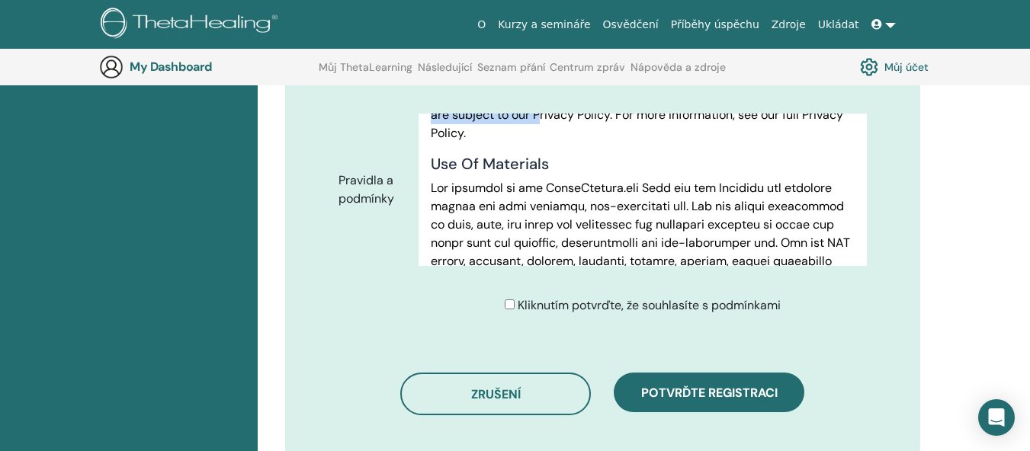
scroll to position [3623, 0]
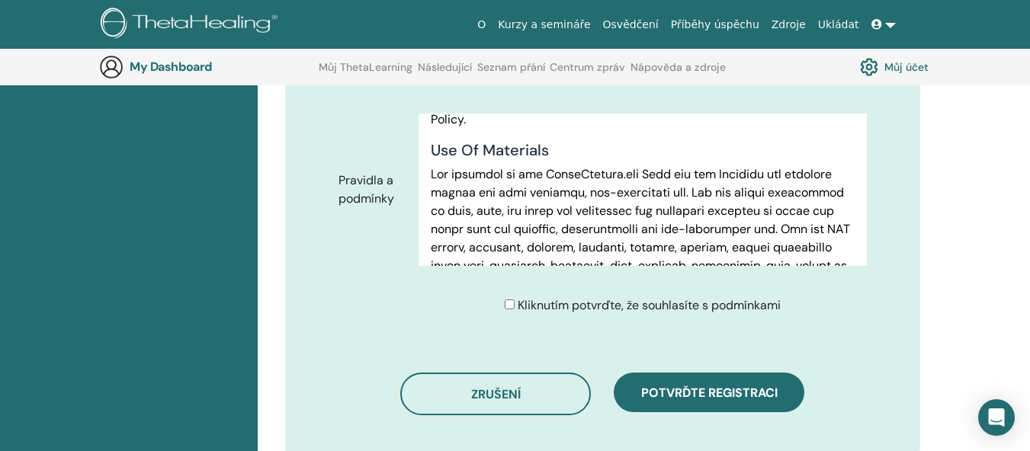
drag, startPoint x: 432, startPoint y: 190, endPoint x: 539, endPoint y: 126, distance: 125.1
click at [539, 126] on div "Terms of Use PLEASE READ THESE TERMS OF USE CAREFULLY BEFORE USING THE WEBSITE.…" at bounding box center [643, 190] width 448 height 152
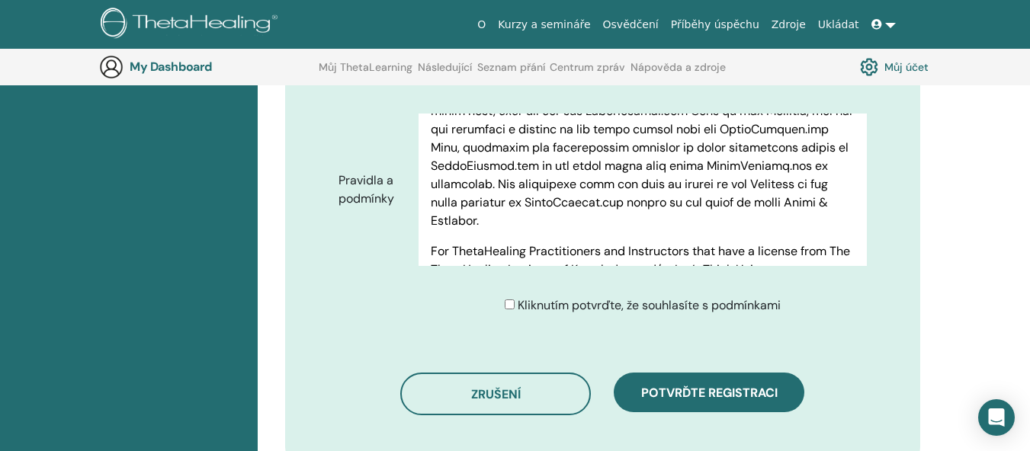
scroll to position [3872, 0]
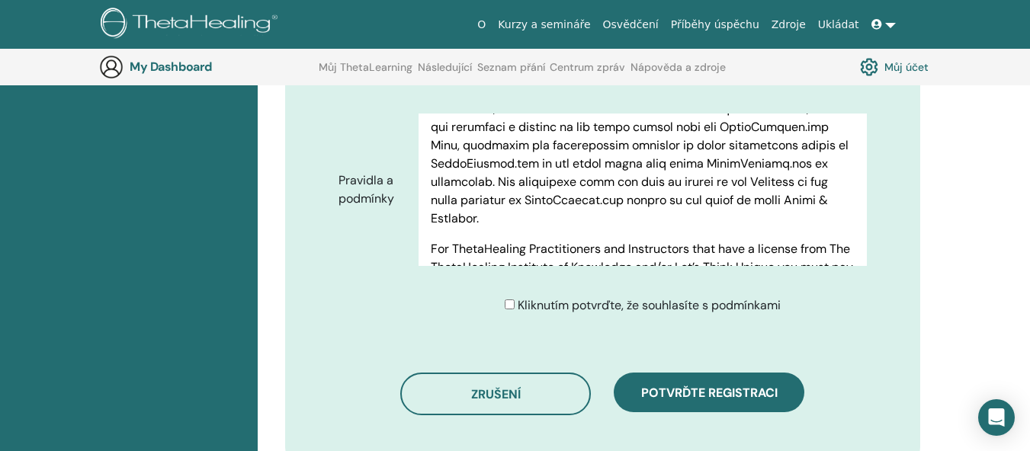
drag, startPoint x: 432, startPoint y: 164, endPoint x: 839, endPoint y: 173, distance: 407.3
click at [839, 173] on div "Terms of Use PLEASE READ THESE TERMS OF USE CAREFULLY BEFORE USING THE WEBSITE.…" at bounding box center [643, 190] width 448 height 152
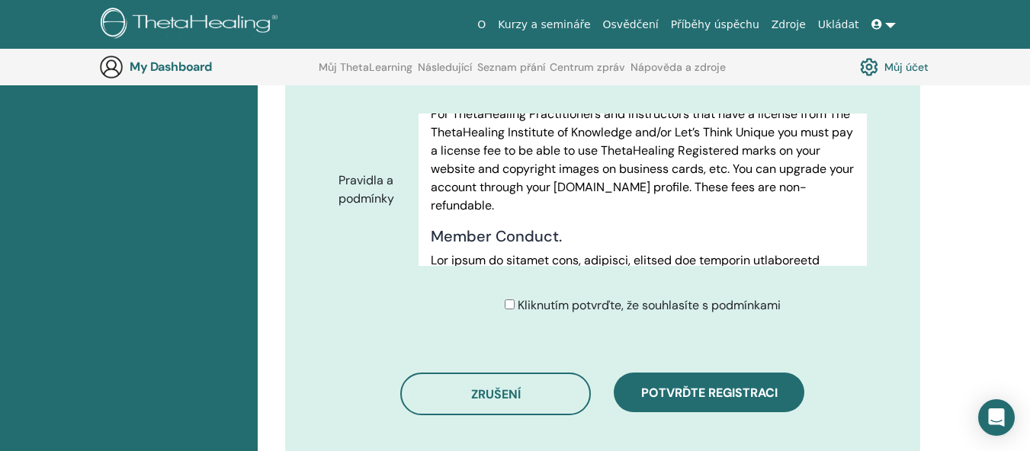
scroll to position [3976, 0]
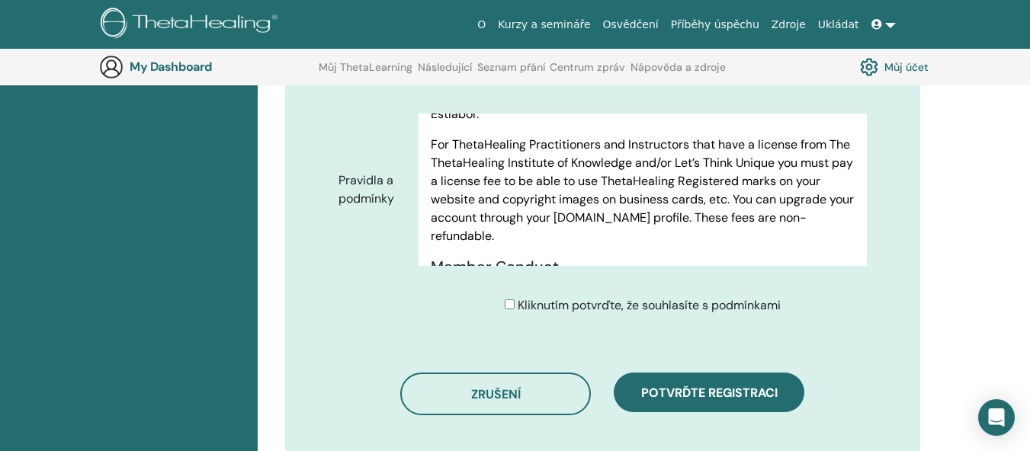
drag, startPoint x: 431, startPoint y: 202, endPoint x: 795, endPoint y: 215, distance: 364.7
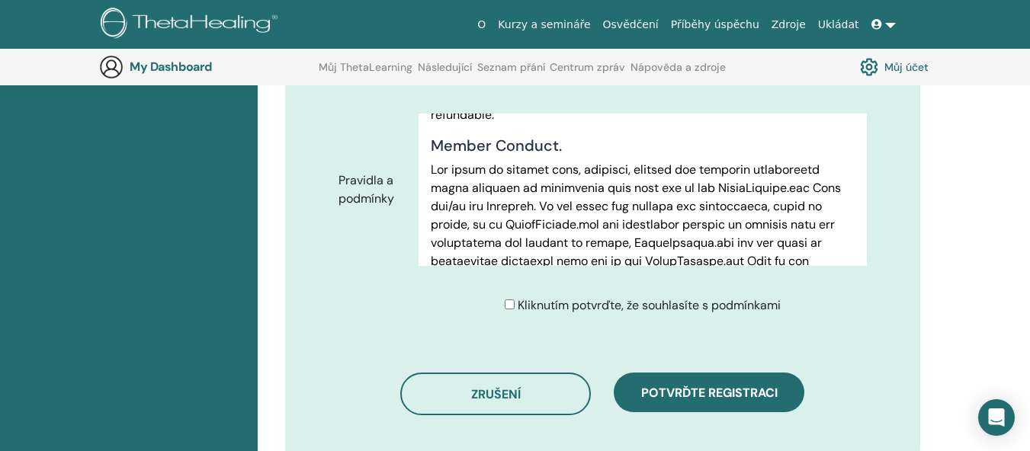
scroll to position [4098, 0]
click at [429, 129] on div "Terms of Use PLEASE READ THESE TERMS OF USE CAREFULLY BEFORE USING THE WEBSITE.…" at bounding box center [643, 190] width 448 height 152
drag, startPoint x: 432, startPoint y: 125, endPoint x: 579, endPoint y: 213, distance: 172.0
click at [579, 124] on p "For ThetaHealing Practitioners and Instructors that have a license from The The…" at bounding box center [643, 69] width 424 height 110
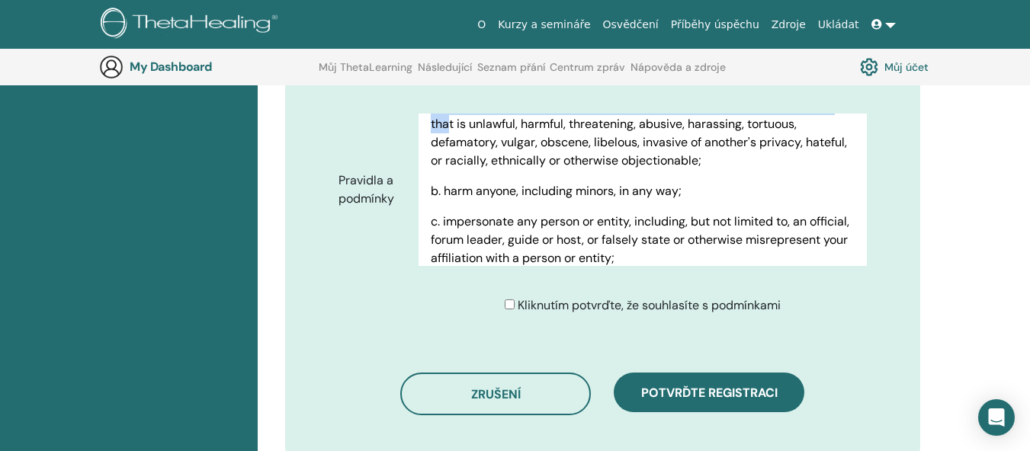
scroll to position [4525, 0]
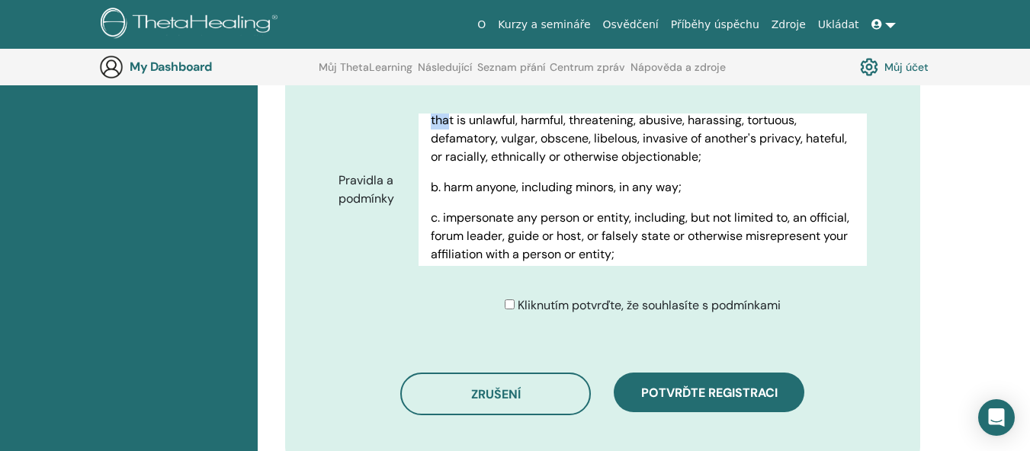
drag, startPoint x: 432, startPoint y: 130, endPoint x: 824, endPoint y: 168, distance: 393.7
click at [824, 168] on div "Terms of Use PLEASE READ THESE TERMS OF USE CAREFULLY BEFORE USING THE WEBSITE.…" at bounding box center [643, 190] width 448 height 152
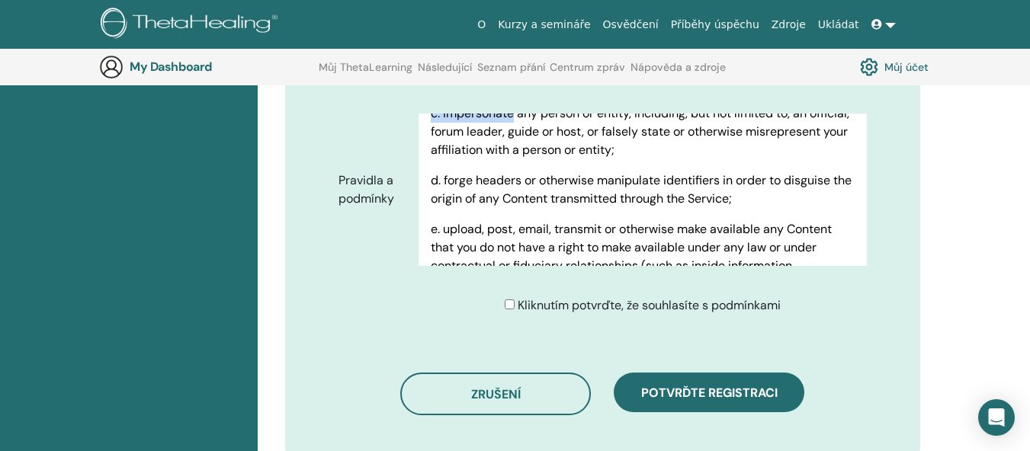
scroll to position [4643, 0]
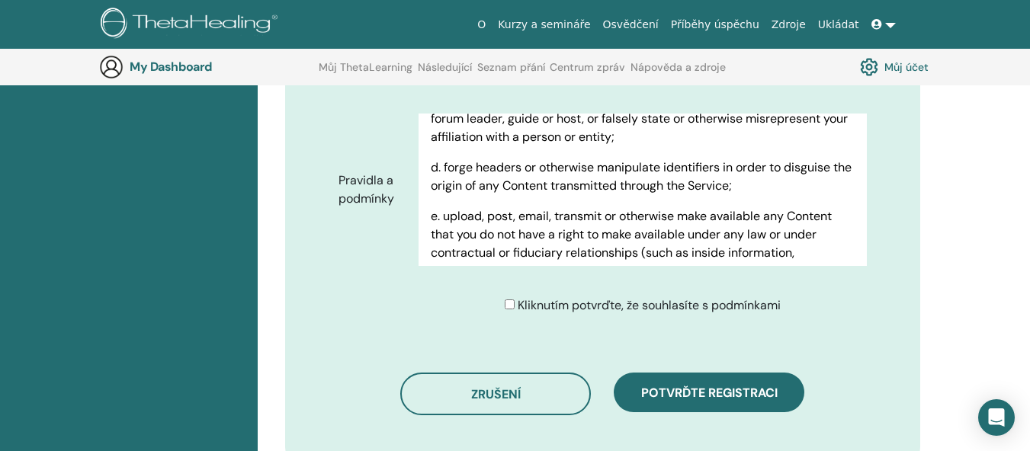
drag, startPoint x: 431, startPoint y: 208, endPoint x: 714, endPoint y: 175, distance: 284.9
click at [714, 175] on div "Terms of Use PLEASE READ THESE TERMS OF USE CAREFULLY BEFORE USING THE WEBSITE.…" at bounding box center [643, 190] width 448 height 152
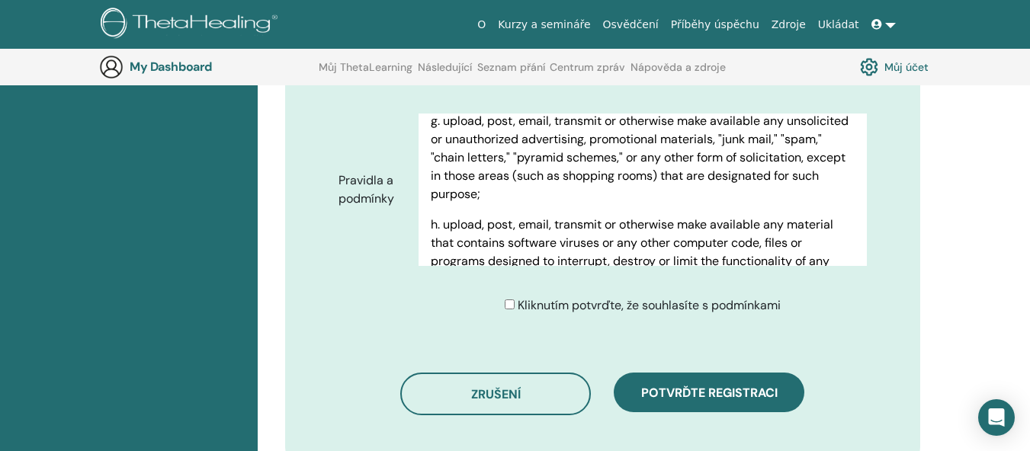
scroll to position [4891, 0]
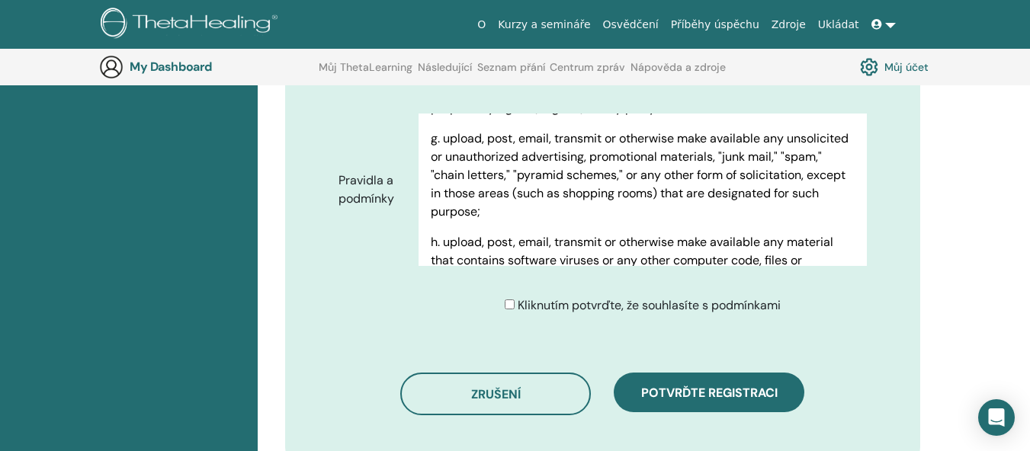
drag, startPoint x: 432, startPoint y: 206, endPoint x: 812, endPoint y: 149, distance: 384.6
click at [812, 149] on div "Terms of Use PLEASE READ THESE TERMS OF USE CAREFULLY BEFORE USING THE WEBSITE.…" at bounding box center [643, 190] width 448 height 152
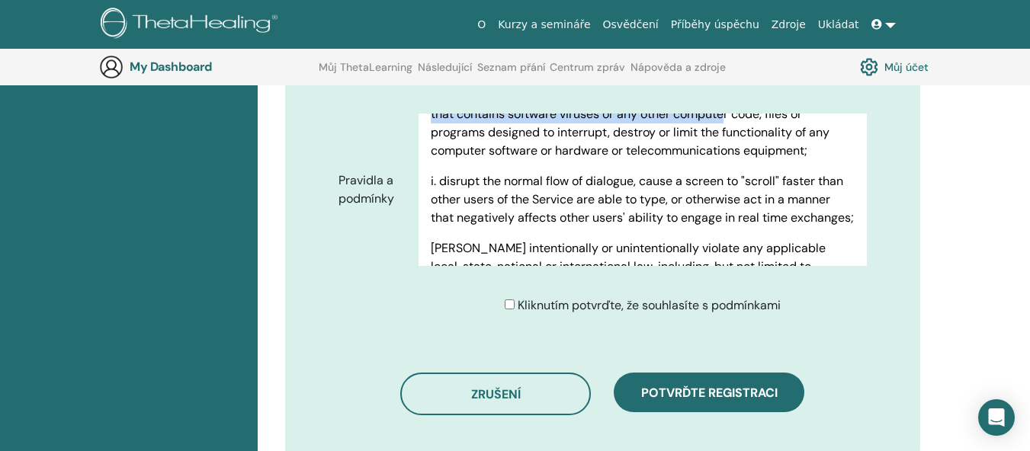
scroll to position [5070, 0]
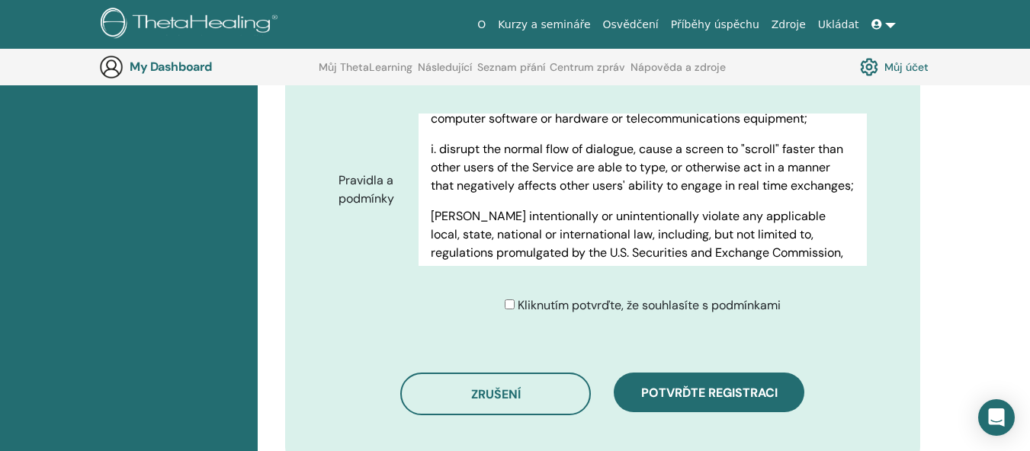
drag, startPoint x: 429, startPoint y: 173, endPoint x: 705, endPoint y: 146, distance: 276.6
click at [705, 146] on div "Terms of Use PLEASE READ THESE TERMS OF USE CAREFULLY BEFORE USING THE WEBSITE.…" at bounding box center [643, 190] width 448 height 152
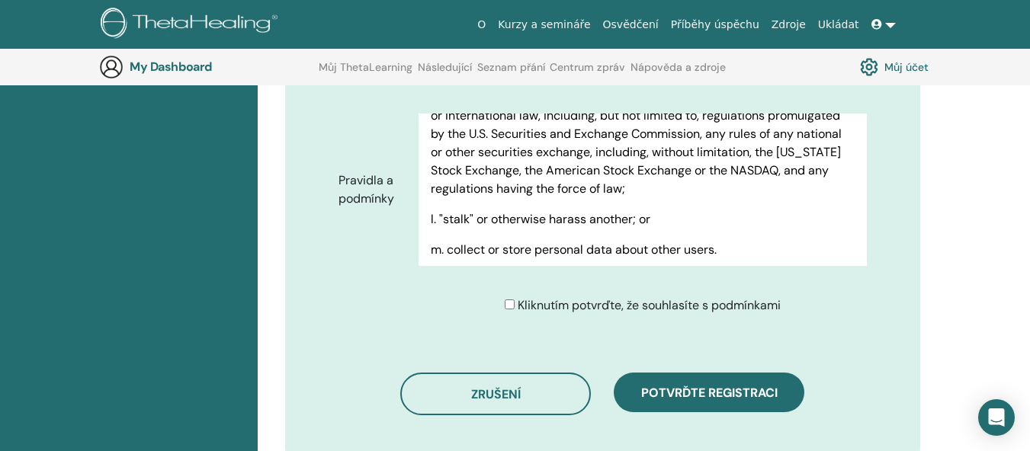
scroll to position [5337, 0]
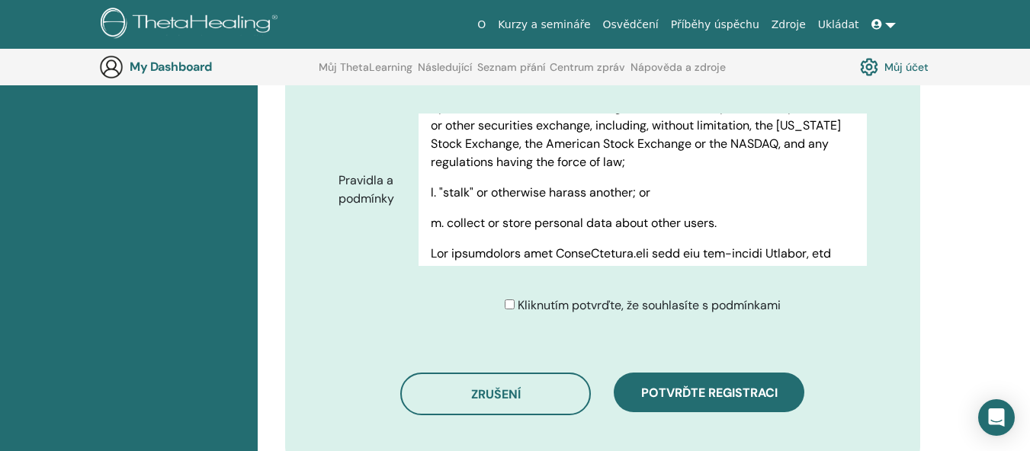
drag, startPoint x: 431, startPoint y: 169, endPoint x: 811, endPoint y: 162, distance: 379.8
click at [811, 162] on div "Terms of Use PLEASE READ THESE TERMS OF USE CAREFULLY BEFORE USING THE WEBSITE.…" at bounding box center [643, 190] width 448 height 152
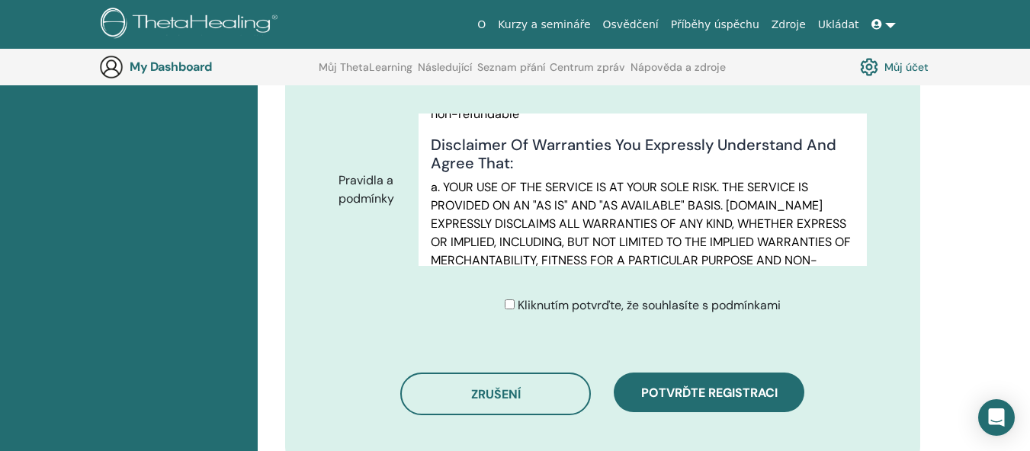
scroll to position [6036, 0]
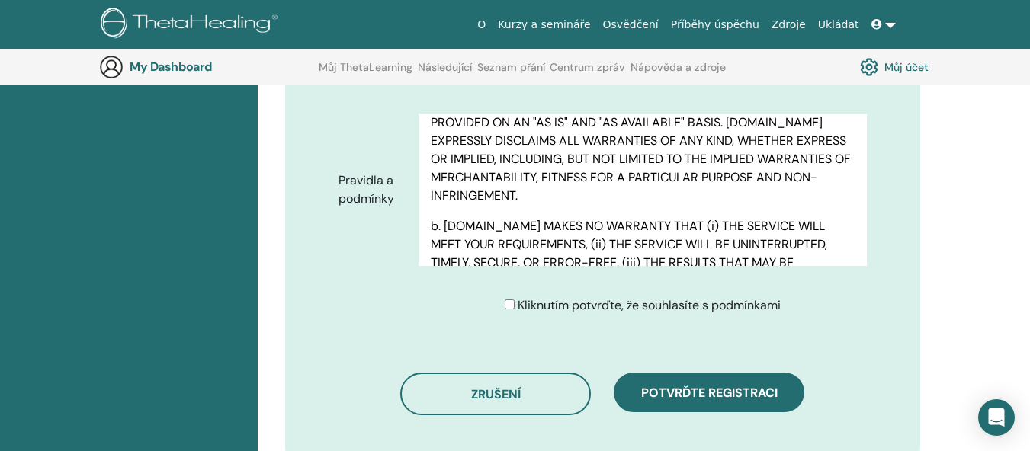
drag, startPoint x: 429, startPoint y: 124, endPoint x: 821, endPoint y: 156, distance: 393.2
click at [821, 156] on div "Terms of Use PLEASE READ THESE TERMS OF USE CAREFULLY BEFORE USING THE WEBSITE.…" at bounding box center [643, 190] width 448 height 152
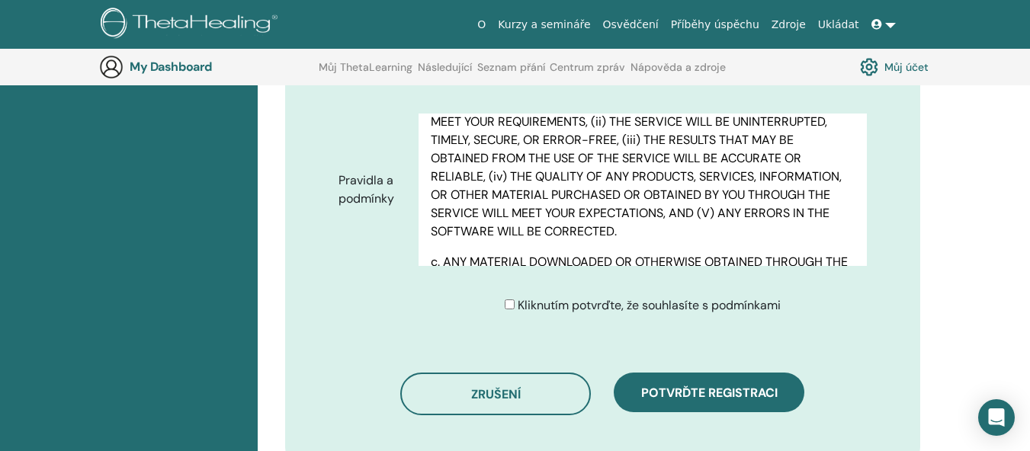
scroll to position [6181, 0]
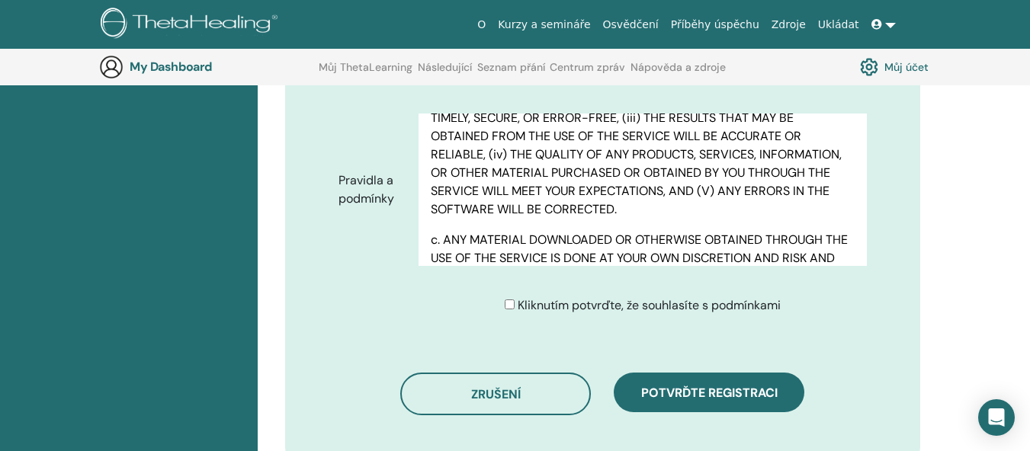
drag, startPoint x: 431, startPoint y: 187, endPoint x: 650, endPoint y: 167, distance: 220.5
click at [650, 167] on div "Terms of Use PLEASE READ THESE TERMS OF USE CAREFULLY BEFORE USING THE WEBSITE.…" at bounding box center [643, 190] width 448 height 152
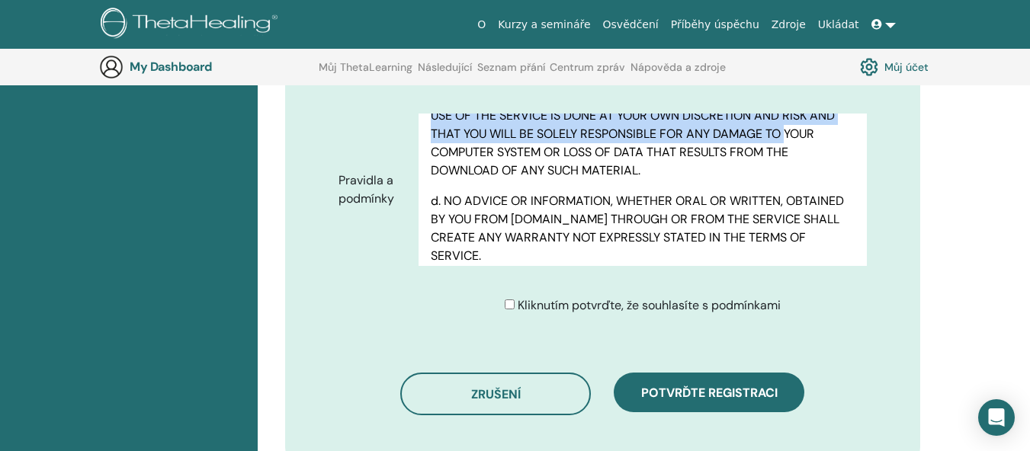
scroll to position [6381, 0]
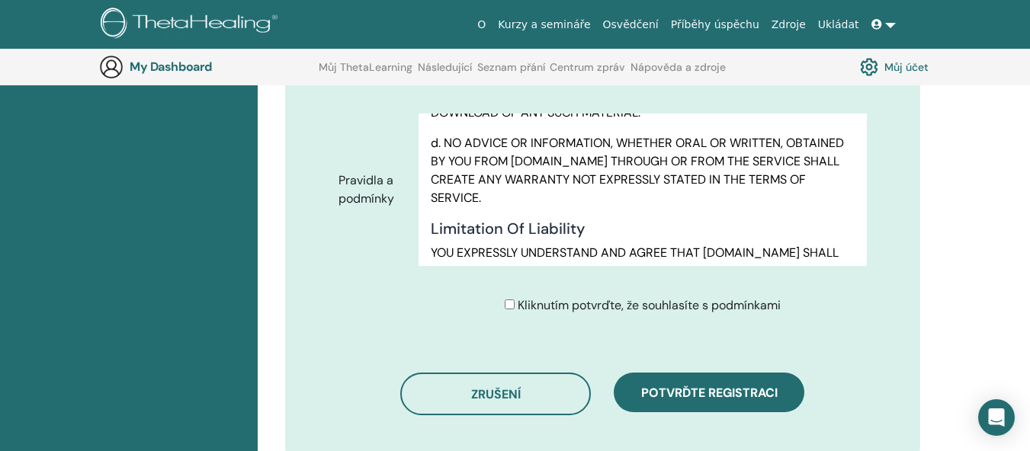
drag, startPoint x: 430, startPoint y: 198, endPoint x: 810, endPoint y: 133, distance: 385.2
click at [810, 133] on div "Terms of Use PLEASE READ THESE TERMS OF USE CAREFULLY BEFORE USING THE WEBSITE.…" at bounding box center [643, 190] width 448 height 152
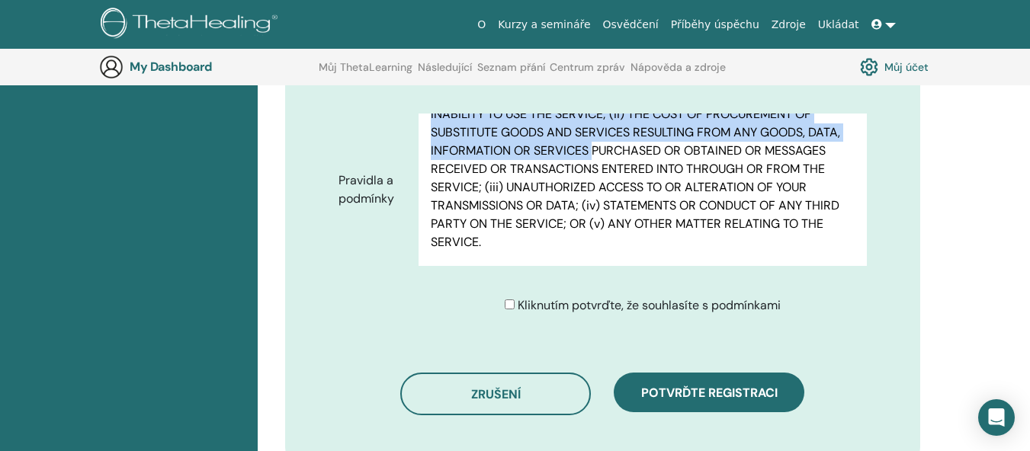
scroll to position [6805, 0]
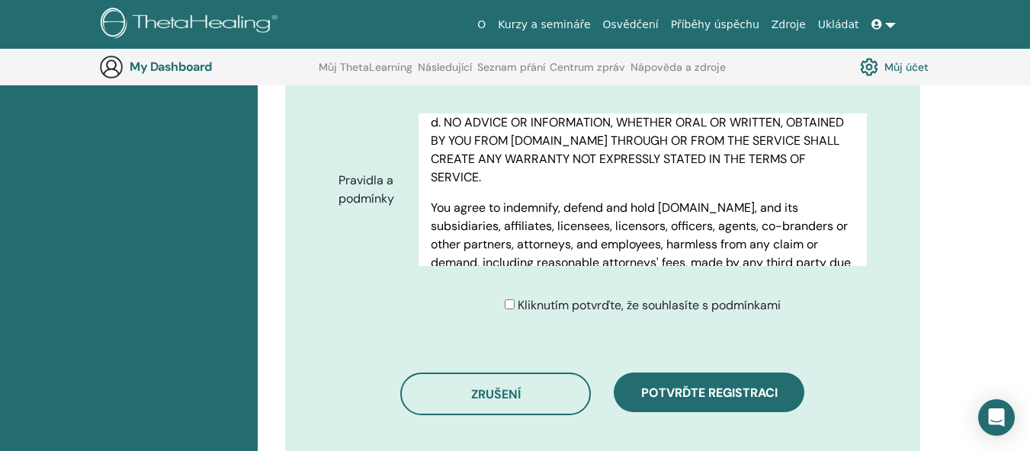
drag, startPoint x: 432, startPoint y: 164, endPoint x: 729, endPoint y: 190, distance: 298.5
click at [729, 190] on div "Terms of Use PLEASE READ THESE TERMS OF USE CAREFULLY BEFORE USING THE WEBSITE.…" at bounding box center [643, 190] width 448 height 152
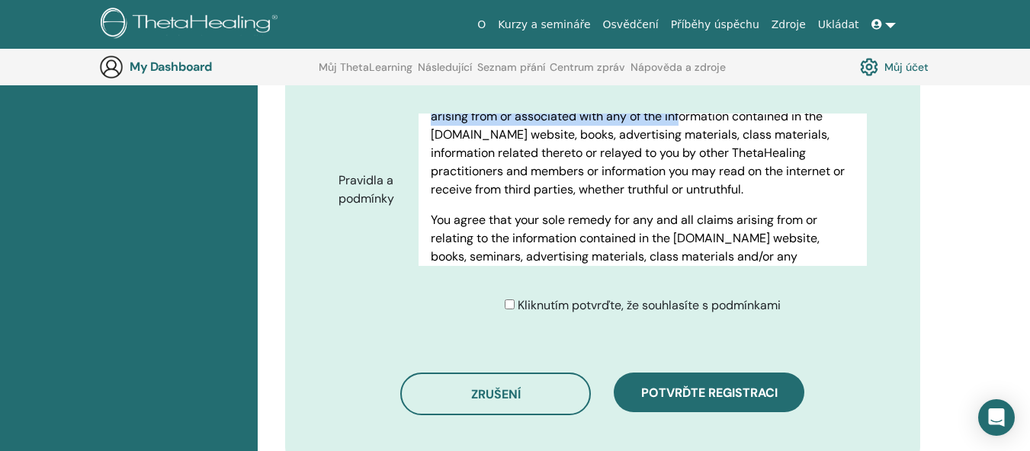
scroll to position [7152, 0]
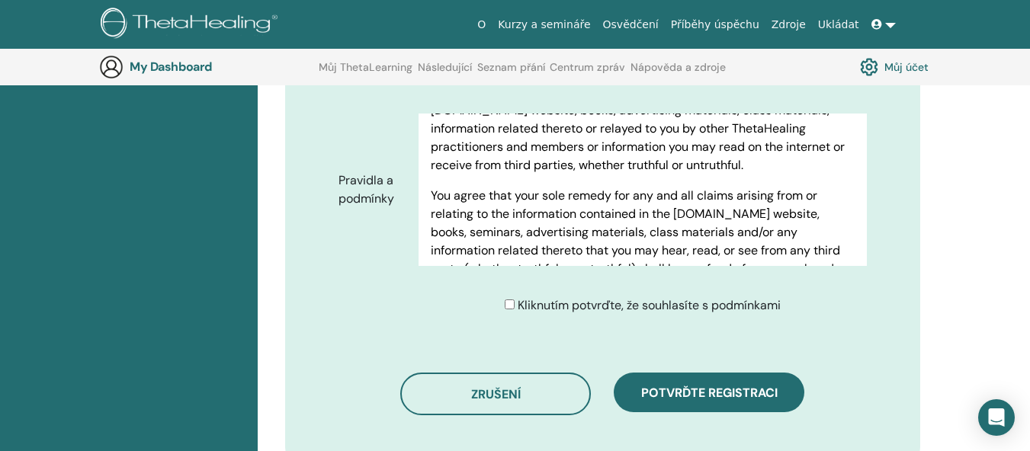
drag, startPoint x: 432, startPoint y: 218, endPoint x: 641, endPoint y: 117, distance: 232.2
click at [641, 117] on div "Terms of Use PLEASE READ THESE TERMS OF USE CAREFULLY BEFORE USING THE WEBSITE.…" at bounding box center [643, 190] width 448 height 152
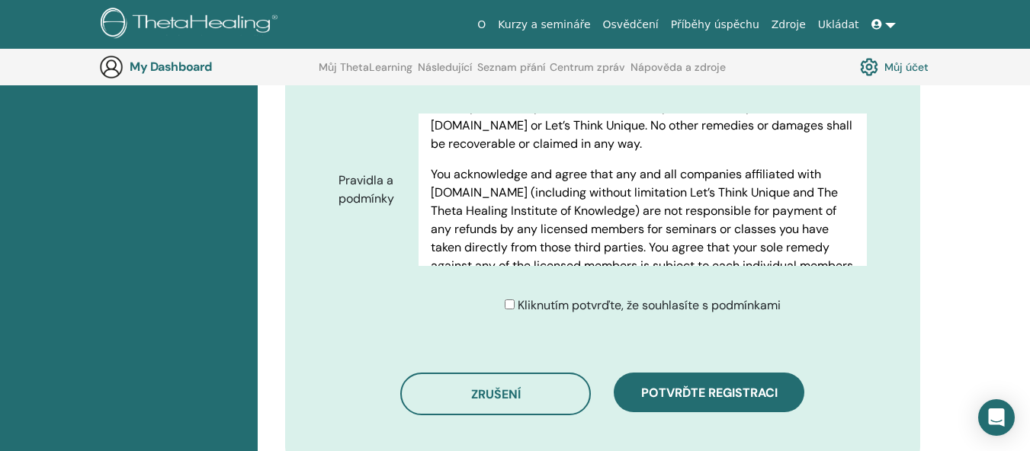
scroll to position [7321, 0]
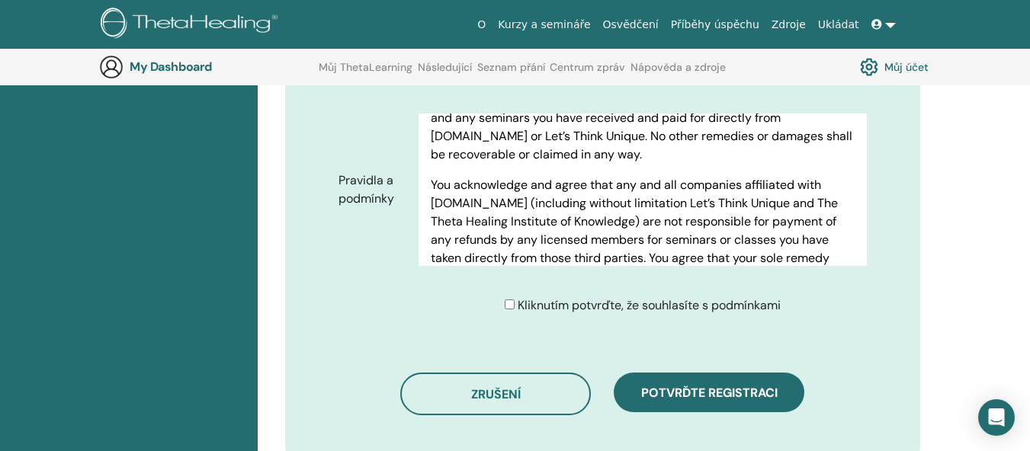
drag, startPoint x: 432, startPoint y: 143, endPoint x: 772, endPoint y: 119, distance: 340.2
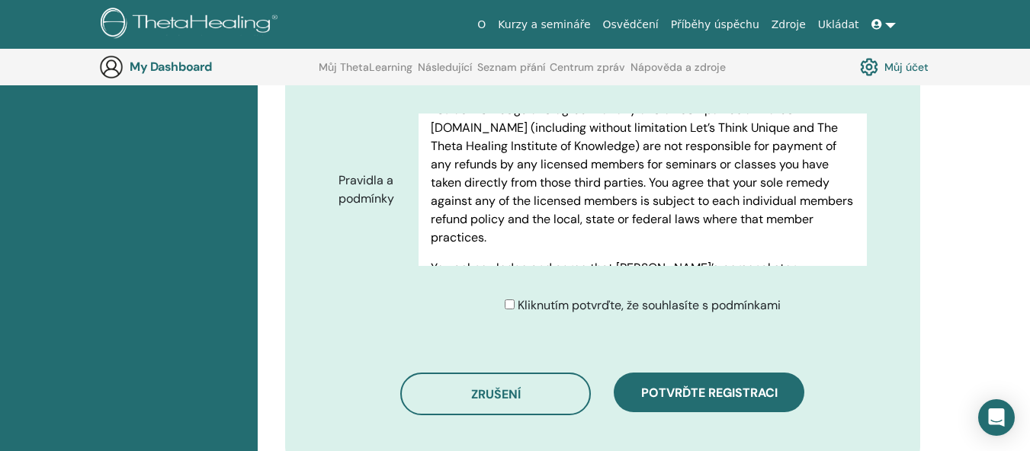
scroll to position [7399, 0]
drag, startPoint x: 432, startPoint y: 149, endPoint x: 781, endPoint y: 204, distance: 353.6
click at [781, 87] on p "You agree that your sole remedy for any and all claims arising from or relating…" at bounding box center [643, 14] width 424 height 146
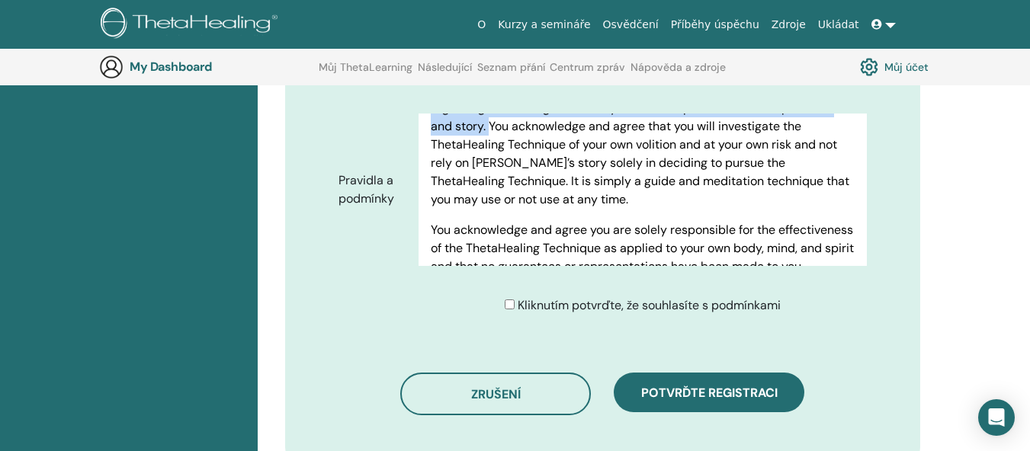
scroll to position [7587, 0]
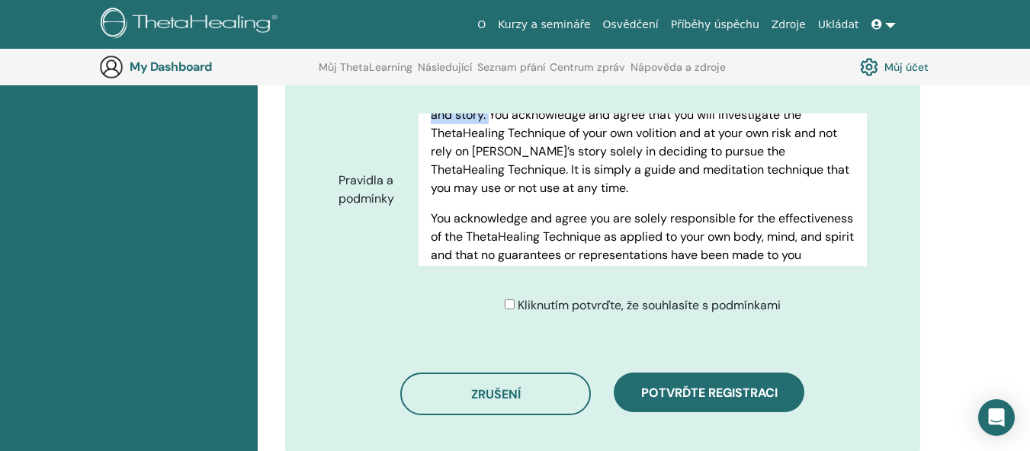
drag, startPoint x: 435, startPoint y: 109, endPoint x: 822, endPoint y: 171, distance: 392.2
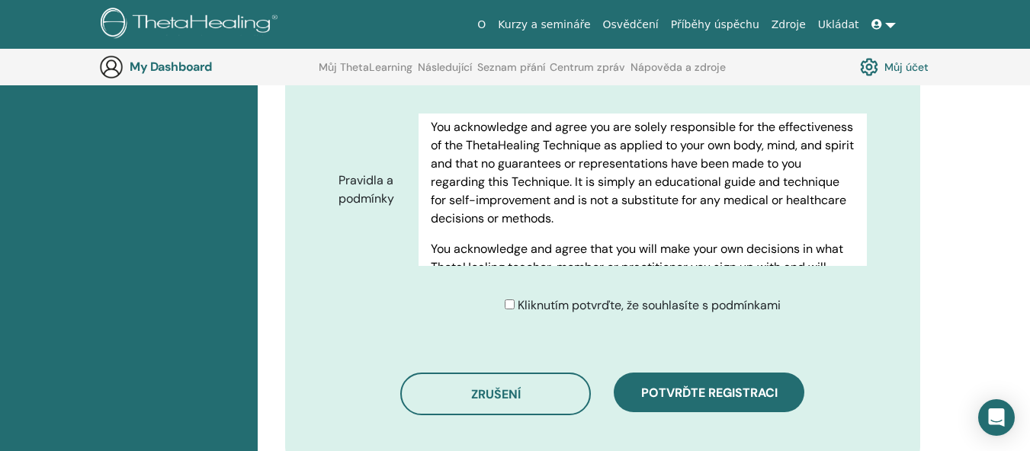
scroll to position [7751, 0]
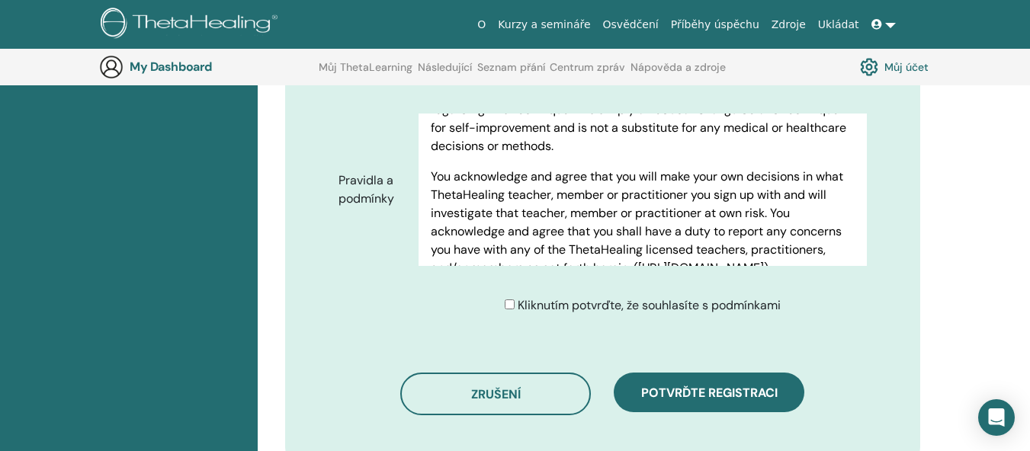
drag, startPoint x: 429, startPoint y: 201, endPoint x: 535, endPoint y: 147, distance: 118.7
click at [535, 147] on div "Terms of Use PLEASE READ THESE TERMS OF USE CAREFULLY BEFORE USING THE WEBSITE.…" at bounding box center [643, 190] width 448 height 152
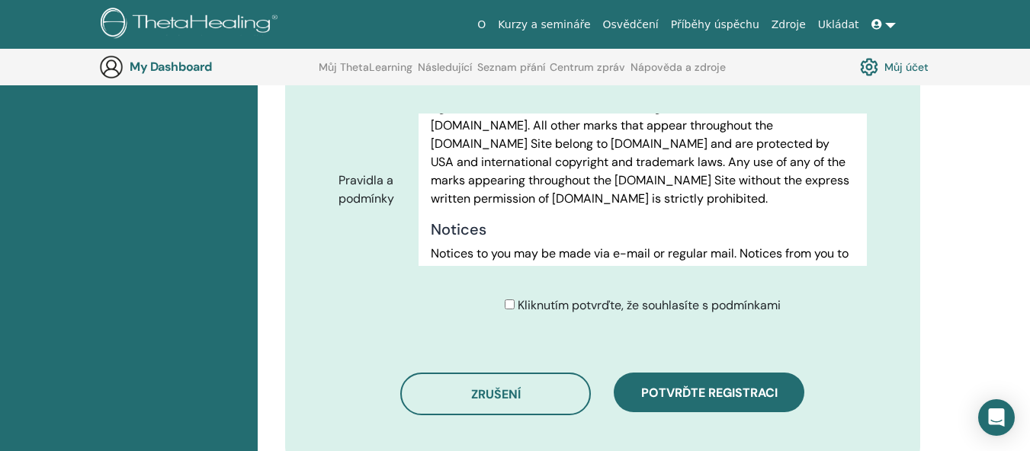
scroll to position [7983, 0]
drag, startPoint x: 432, startPoint y: 177, endPoint x: 801, endPoint y: 175, distance: 368.3
click at [801, 175] on div "Terms of Use PLEASE READ THESE TERMS OF USE CAREFULLY BEFORE USING THE WEBSITE.…" at bounding box center [643, 190] width 448 height 152
drag, startPoint x: 429, startPoint y: 207, endPoint x: 437, endPoint y: 213, distance: 10.4
click at [437, 213] on div "Terms of Use PLEASE READ THESE TERMS OF USE CAREFULLY BEFORE USING THE WEBSITE.…" at bounding box center [643, 190] width 448 height 152
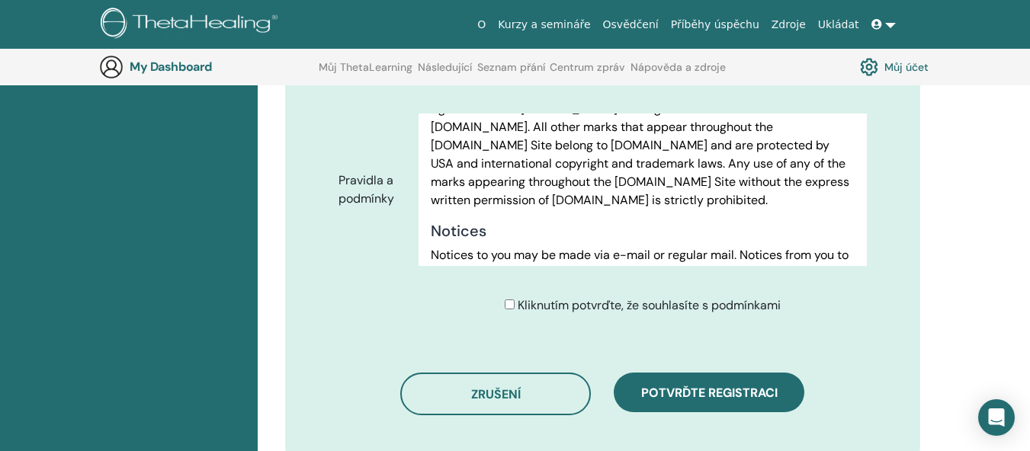
click at [435, 75] on h4 "Copyright And Trademark Notices" at bounding box center [643, 66] width 424 height 18
click at [433, 75] on h4 "Copyright And Trademark Notices" at bounding box center [643, 66] width 424 height 18
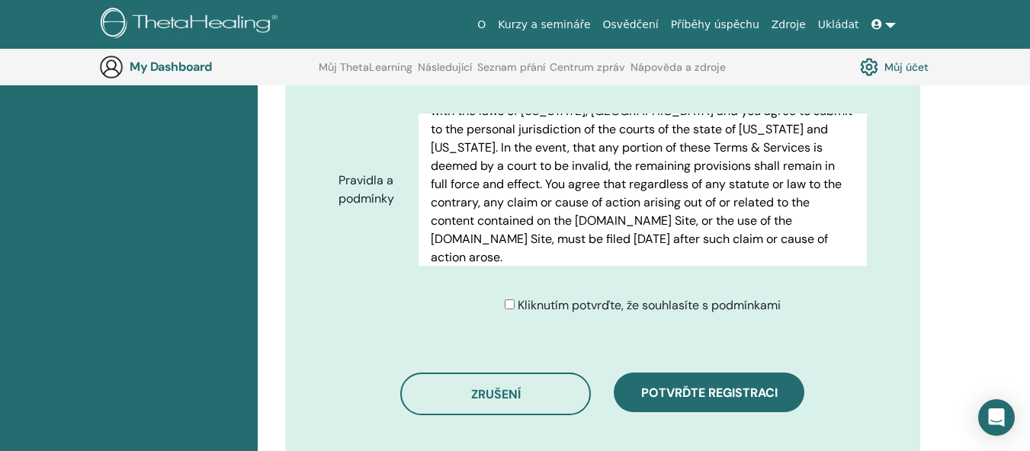
scroll to position [8278, 0]
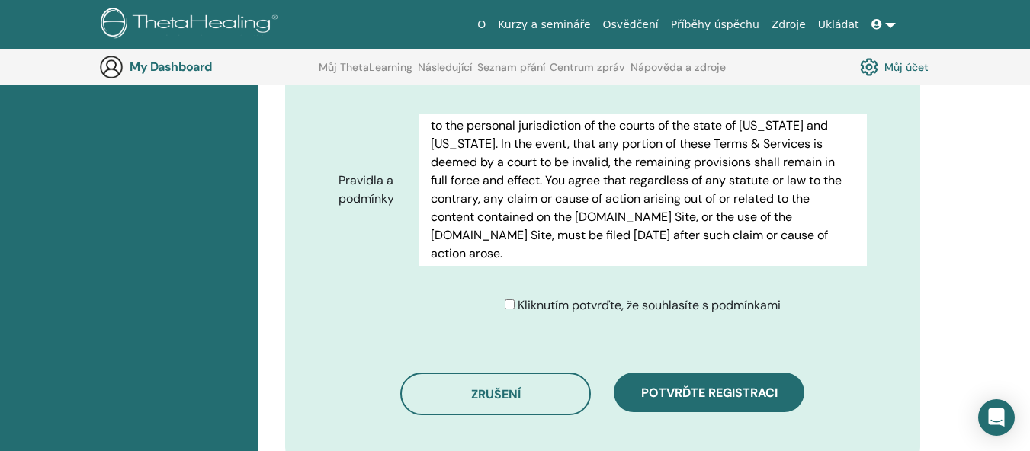
drag, startPoint x: 433, startPoint y: 206, endPoint x: 801, endPoint y: 176, distance: 369.5
click at [801, 176] on div "Terms of Use PLEASE READ THESE TERMS OF USE CAREFULLY BEFORE USING THE WEBSITE.…" at bounding box center [643, 190] width 448 height 152
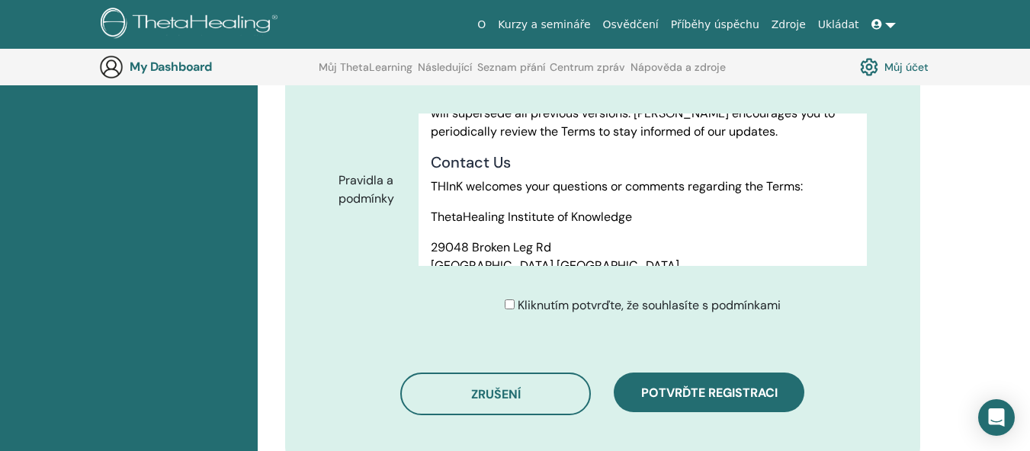
scroll to position [8493, 0]
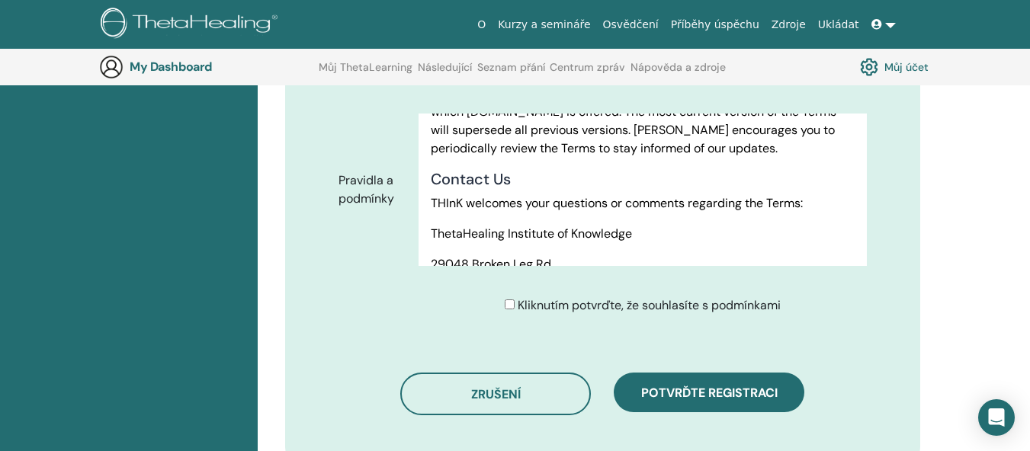
drag, startPoint x: 435, startPoint y: 207, endPoint x: 602, endPoint y: 175, distance: 170.9
click at [602, 175] on div "Terms of Use PLEASE READ THESE TERMS OF USE CAREFULLY BEFORE USING THE WEBSITE.…" at bounding box center [643, 190] width 448 height 152
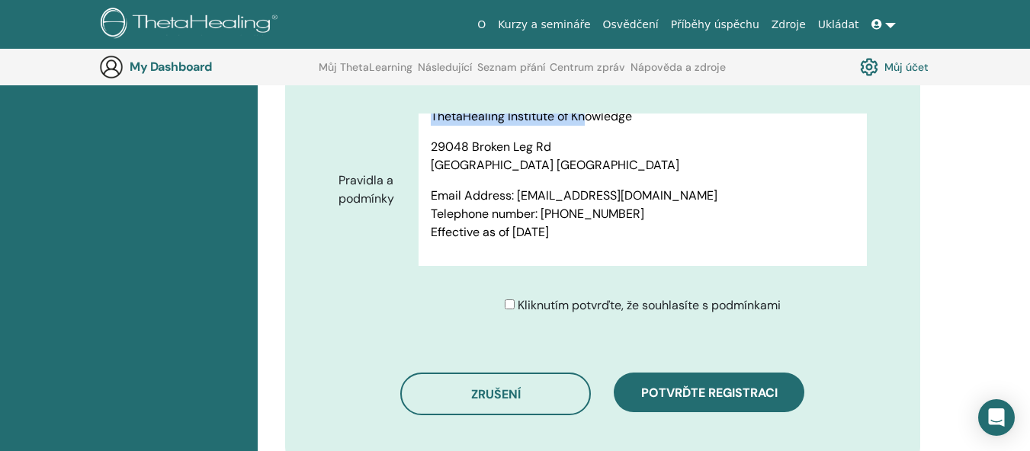
scroll to position [8708, 0]
drag, startPoint x: 432, startPoint y: 212, endPoint x: 842, endPoint y: 130, distance: 418.4
click at [842, 130] on div "Terms of Use PLEASE READ THESE TERMS OF USE CAREFULLY BEFORE USING THE WEBSITE.…" at bounding box center [643, 190] width 448 height 152
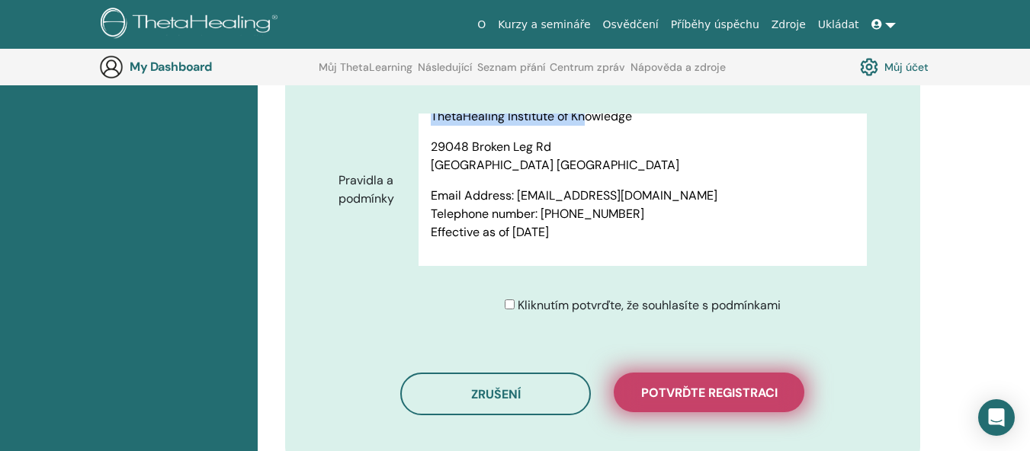
click at [694, 385] on span "Potvrďte registraci" at bounding box center [709, 393] width 136 height 16
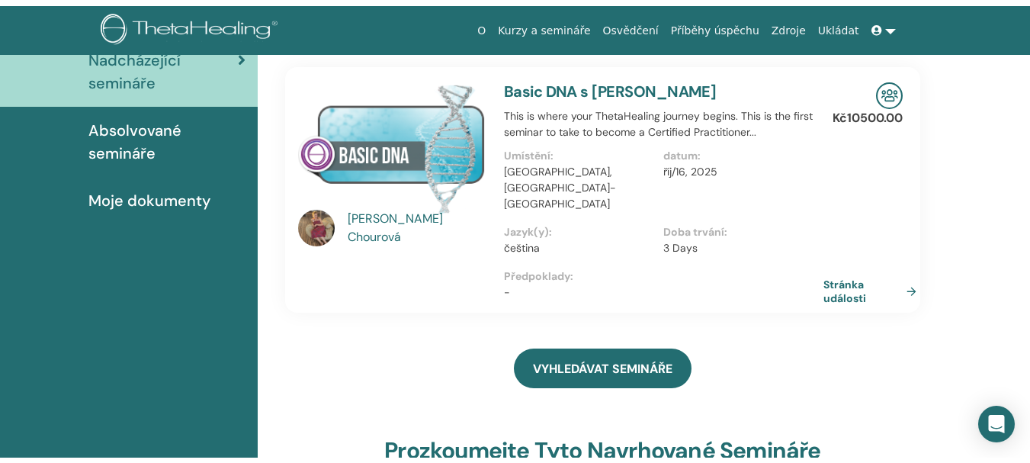
scroll to position [39, 0]
